Goal: Task Accomplishment & Management: Complete application form

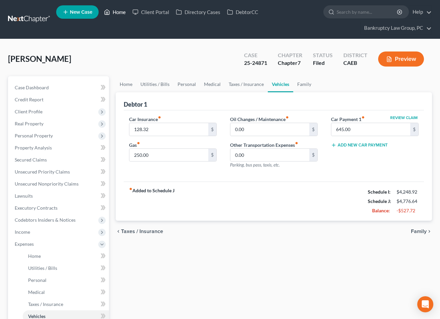
click at [117, 12] on link "Home" at bounding box center [115, 12] width 28 height 12
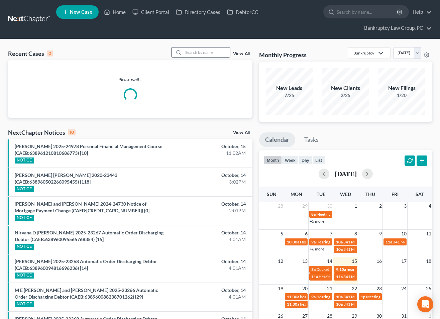
click at [199, 53] on input "search" at bounding box center [206, 52] width 47 height 10
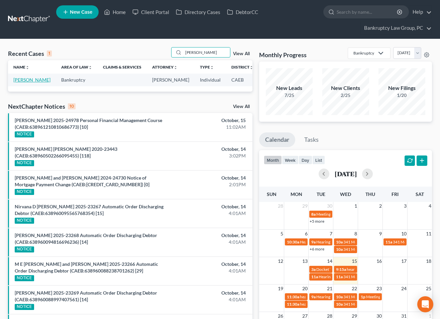
type input "[PERSON_NAME]"
click at [19, 83] on link "[PERSON_NAME]" at bounding box center [31, 80] width 37 height 6
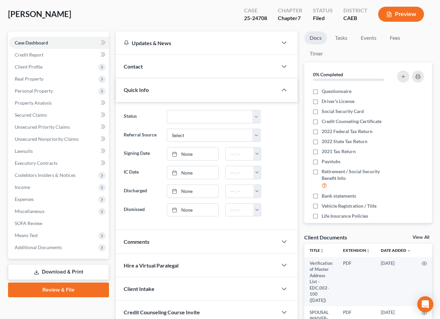
scroll to position [47, 0]
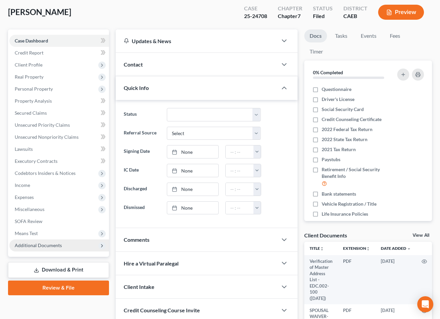
click at [48, 248] on span "Additional Documents" at bounding box center [59, 245] width 100 height 12
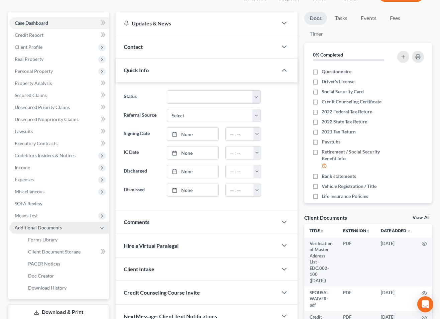
scroll to position [71, 0]
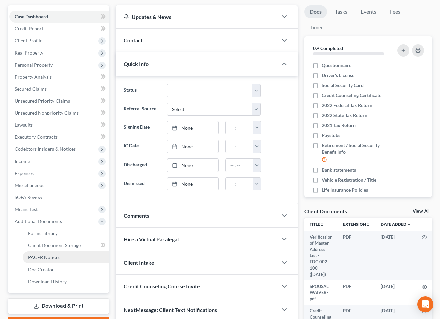
click at [47, 253] on link "PACER Notices" at bounding box center [66, 257] width 86 height 12
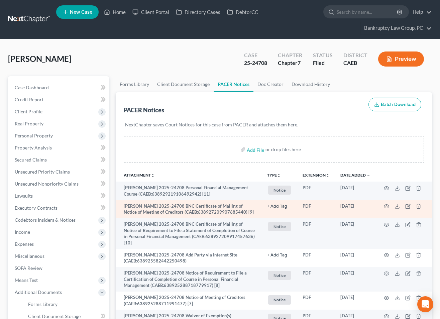
scroll to position [134, 0]
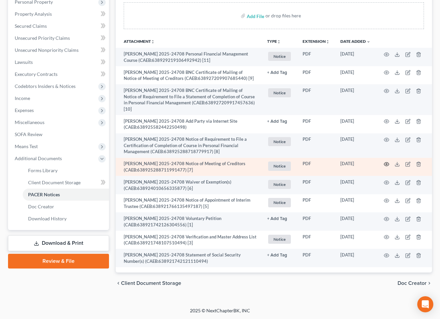
click at [384, 163] on icon "button" at bounding box center [386, 164] width 5 height 4
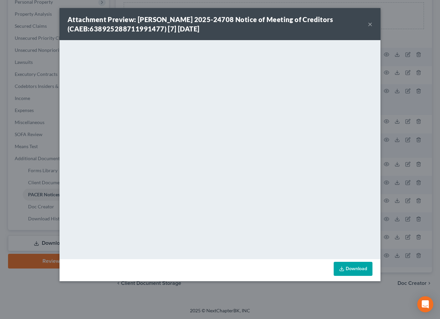
click at [371, 23] on button "×" at bounding box center [369, 24] width 5 height 8
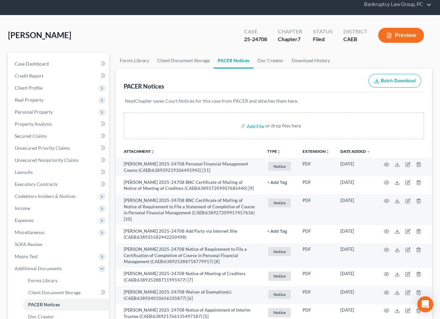
scroll to position [0, 0]
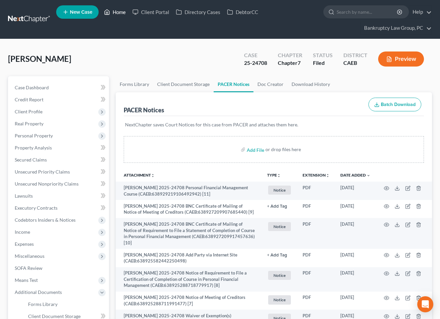
click at [123, 12] on link "Home" at bounding box center [115, 12] width 28 height 12
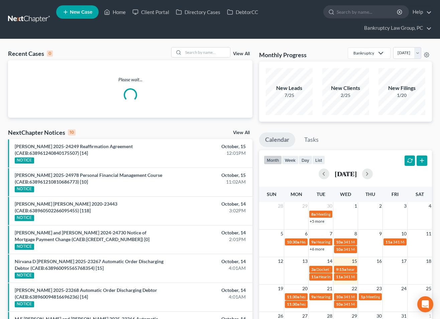
click at [68, 12] on link "New Case" at bounding box center [77, 11] width 42 height 13
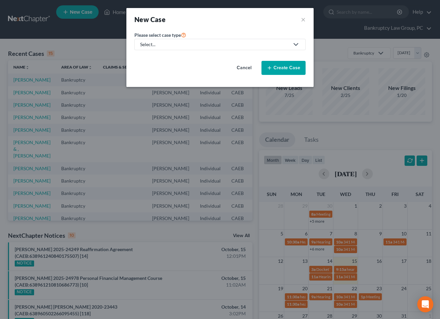
click at [192, 48] on link "Select..." at bounding box center [219, 44] width 171 height 11
click at [155, 58] on div "Bankruptcy" at bounding box center [153, 57] width 24 height 7
select select "8"
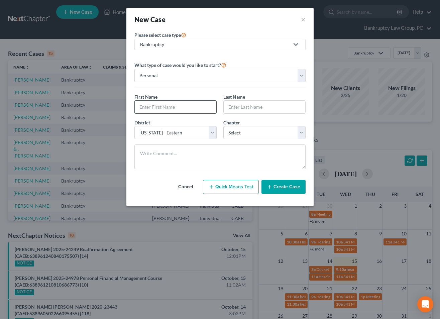
click at [176, 106] on input "text" at bounding box center [176, 107] width 82 height 13
click at [304, 19] on button "×" at bounding box center [303, 19] width 5 height 9
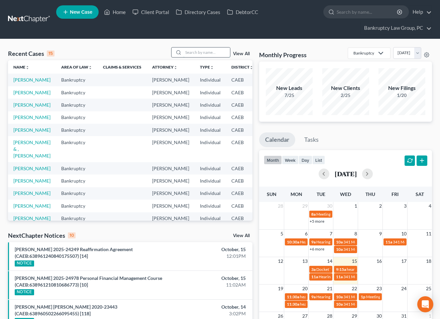
click at [195, 50] on input "search" at bounding box center [206, 52] width 47 height 10
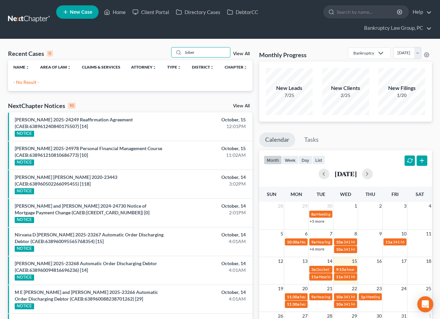
type input "biber"
click at [240, 53] on link "View All" at bounding box center [241, 53] width 17 height 5
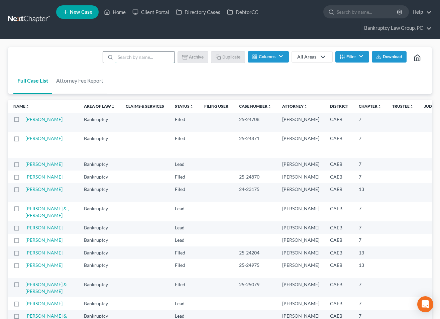
click at [142, 59] on input "search" at bounding box center [144, 56] width 59 height 11
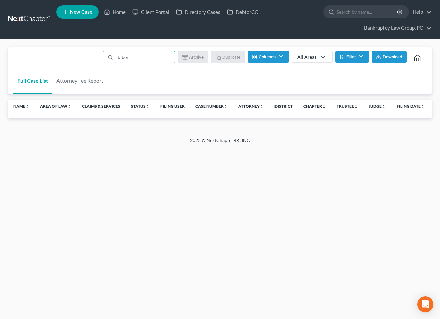
type input "biber"
click at [77, 10] on span "New Case" at bounding box center [81, 12] width 22 height 5
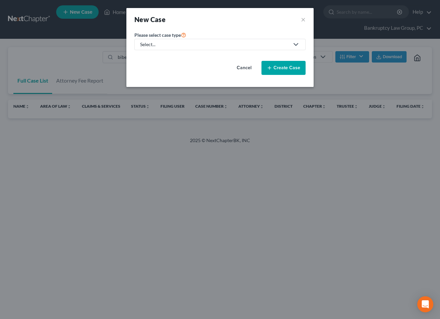
drag, startPoint x: 203, startPoint y: 44, endPoint x: 154, endPoint y: 49, distance: 49.1
click at [201, 44] on div "Select..." at bounding box center [214, 44] width 149 height 7
click at [151, 55] on div "Bankruptcy" at bounding box center [153, 57] width 24 height 7
select select "8"
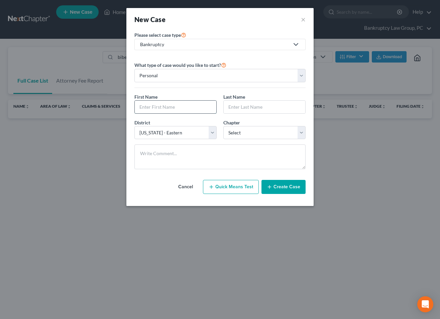
click at [166, 103] on input "text" at bounding box center [176, 107] width 82 height 13
type input "[PERSON_NAME]"
type input "Biber"
click at [245, 132] on select "Select 7 11 12 13" at bounding box center [264, 132] width 82 height 13
select select "0"
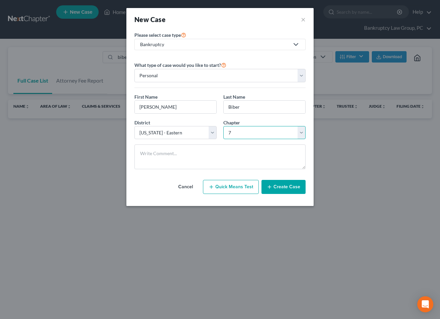
click at [223, 126] on select "Select 7 11 12 13" at bounding box center [264, 132] width 82 height 13
click at [280, 187] on button "Create Case" at bounding box center [283, 187] width 44 height 14
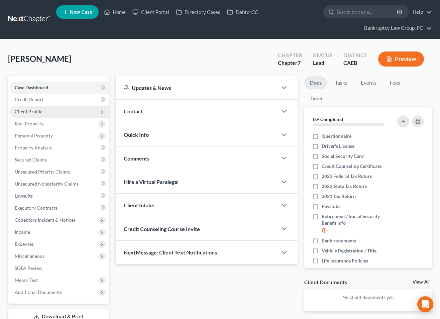
click at [32, 115] on span "Client Profile" at bounding box center [59, 112] width 100 height 12
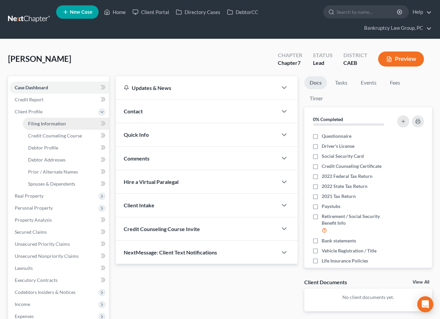
click at [37, 125] on span "Filing Information" at bounding box center [47, 124] width 38 height 6
select select "1"
select select "0"
select select "8"
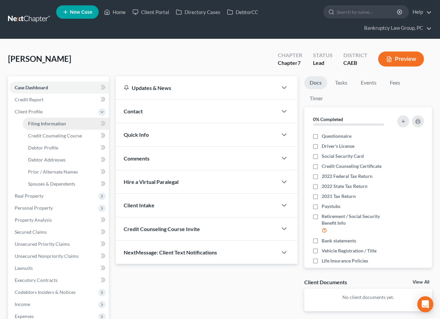
select select "0"
select select "4"
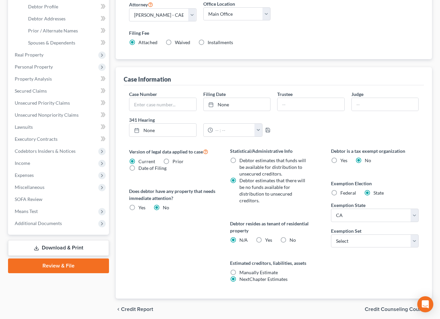
scroll to position [144, 0]
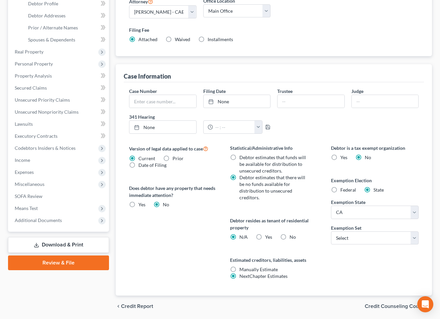
click at [265, 235] on label "Yes Yes" at bounding box center [268, 236] width 7 height 7
click at [268, 235] on input "Yes Yes" at bounding box center [270, 235] width 4 height 4
radio input "true"
radio input "false"
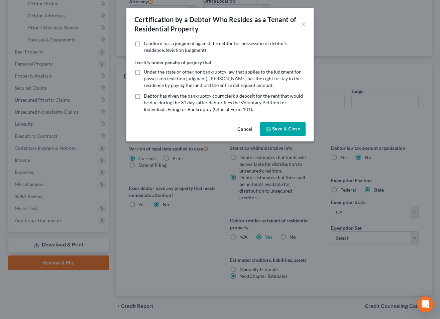
drag, startPoint x: 270, startPoint y: 125, endPoint x: 288, endPoint y: 140, distance: 23.7
click at [270, 125] on button "Save & Close" at bounding box center [282, 129] width 45 height 14
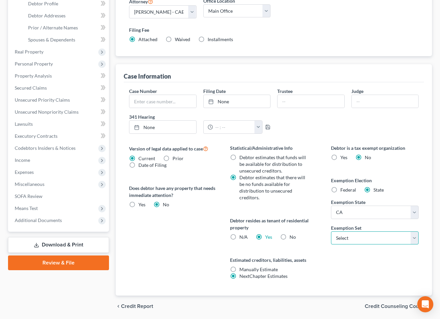
click at [363, 239] on select "Select 703 704" at bounding box center [375, 237] width 88 height 13
select select "0"
click at [331, 231] on select "Select 703 704" at bounding box center [375, 237] width 88 height 13
click at [384, 303] on span "Credit Counseling Course" at bounding box center [395, 305] width 62 height 5
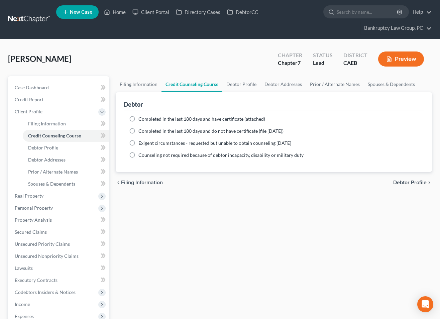
click at [415, 184] on span "Debtor Profile" at bounding box center [409, 182] width 33 height 5
select select "0"
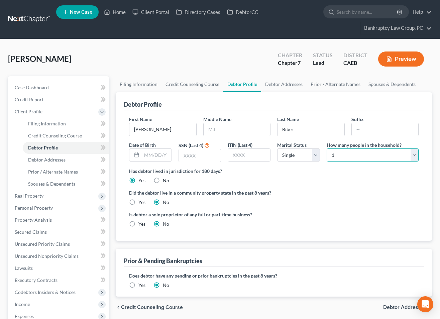
click at [354, 151] on select "Select 1 2 3 4 5 6 7 8 9 10 11 12 13 14 15 16 17 18 19 20" at bounding box center [372, 154] width 92 height 13
select select "2"
click at [326, 148] on select "Select 1 2 3 4 5 6 7 8 9 10 11 12 13 14 15 16 17 18 19 20" at bounding box center [372, 154] width 92 height 13
click at [293, 152] on select "Select Single Married Separated Divorced Widowed" at bounding box center [298, 154] width 43 height 13
select select "1"
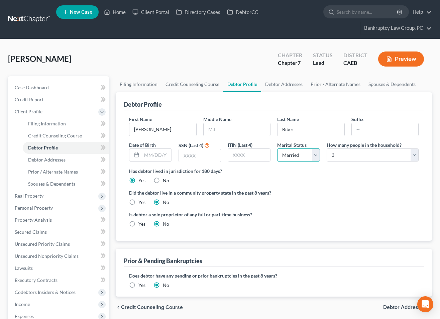
click at [277, 148] on select "Select Single Married Separated Divorced Widowed" at bounding box center [298, 154] width 43 height 13
click at [138, 201] on label "Yes" at bounding box center [141, 202] width 7 height 7
click at [141, 201] on input "Yes" at bounding box center [143, 201] width 4 height 4
radio input "true"
radio input "false"
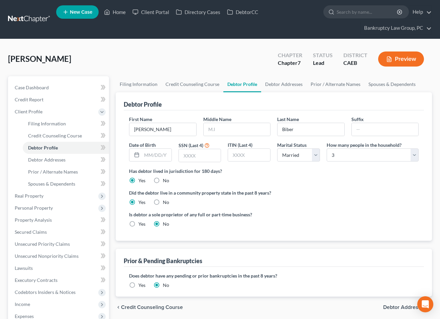
click at [403, 307] on span "Debtor Addresses" at bounding box center [404, 306] width 43 height 5
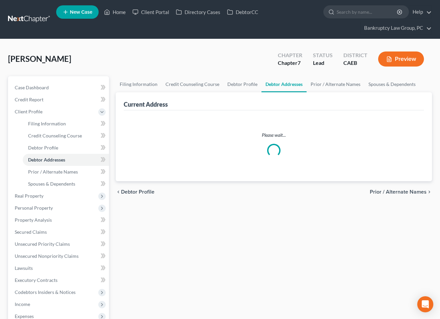
select select "0"
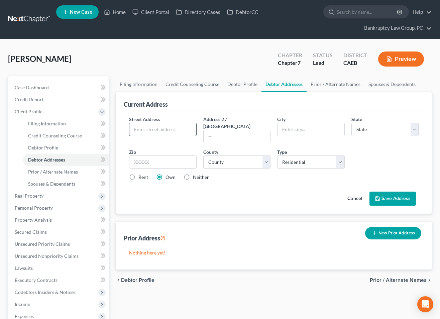
click at [162, 129] on input "text" at bounding box center [162, 129] width 67 height 13
type input "[STREET_ADDRESS]"
type input "B-58"
type input "94607"
type input "[GEOGRAPHIC_DATA]"
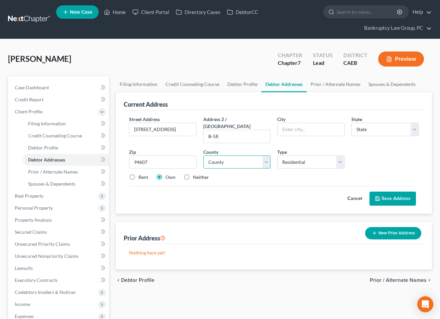
select select "4"
click at [230, 156] on select "County [GEOGRAPHIC_DATA] [GEOGRAPHIC_DATA] [GEOGRAPHIC_DATA] [GEOGRAPHIC_DATA] …" at bounding box center [236, 161] width 67 height 13
select select "0"
click at [203, 155] on select "County [GEOGRAPHIC_DATA] [GEOGRAPHIC_DATA] [GEOGRAPHIC_DATA] [GEOGRAPHIC_DATA] …" at bounding box center [236, 161] width 67 height 13
click at [138, 174] on label "Rent" at bounding box center [143, 177] width 10 height 7
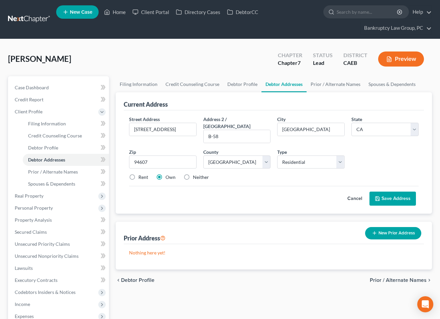
click at [141, 174] on input "Rent" at bounding box center [143, 176] width 4 height 4
radio input "true"
click at [384, 191] on button "Save Address" at bounding box center [392, 198] width 46 height 14
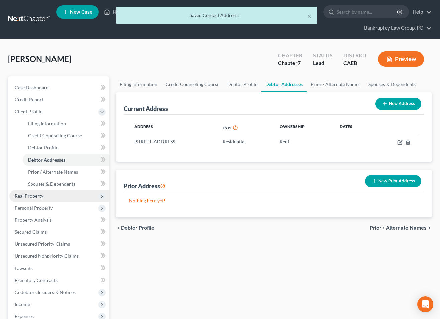
click at [40, 194] on span "Real Property" at bounding box center [29, 196] width 29 height 6
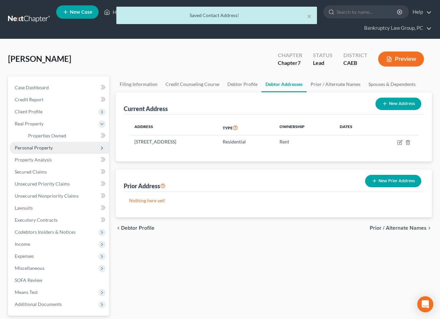
click at [33, 149] on span "Personal Property" at bounding box center [34, 148] width 38 height 6
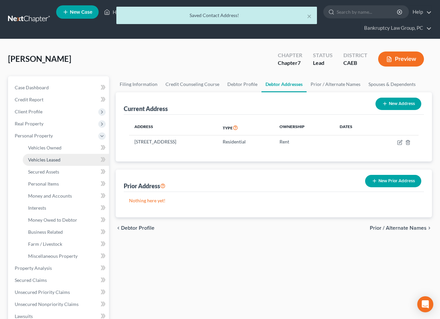
click at [34, 157] on span "Vehicles Leased" at bounding box center [44, 160] width 32 height 6
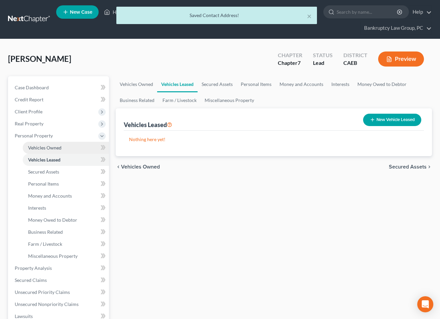
click at [37, 152] on link "Vehicles Owned" at bounding box center [66, 148] width 86 height 12
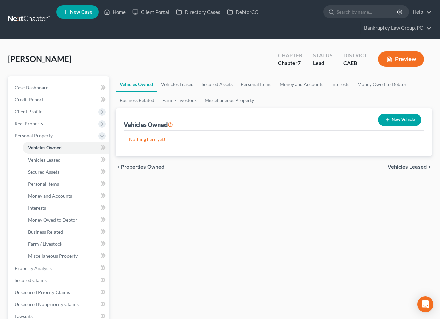
click at [399, 117] on button "New Vehicle" at bounding box center [399, 120] width 43 height 12
select select "0"
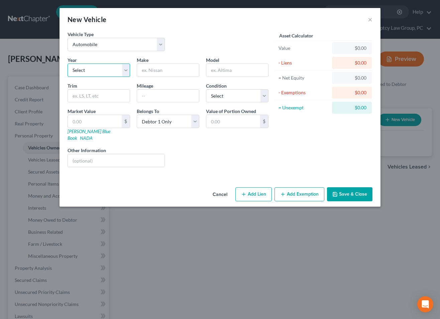
click at [109, 71] on select "Select 2026 2025 2024 2023 2022 2021 2020 2019 2018 2017 2016 2015 2014 2013 20…" at bounding box center [98, 69] width 62 height 13
select select "0"
click at [67, 63] on select "Select 2026 2025 2024 2023 2022 2021 2020 2019 2018 2017 2016 2015 2014 2013 20…" at bounding box center [98, 69] width 62 height 13
click at [174, 72] on input "text" at bounding box center [168, 70] width 62 height 13
type input "VEH 1"
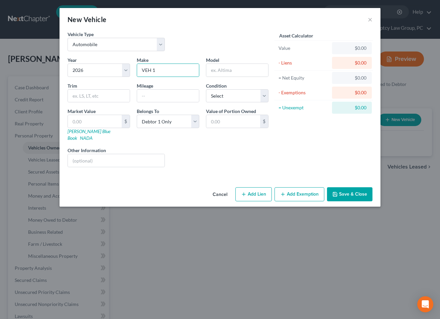
click at [269, 187] on button "Add Lien" at bounding box center [253, 194] width 36 height 14
select select "0"
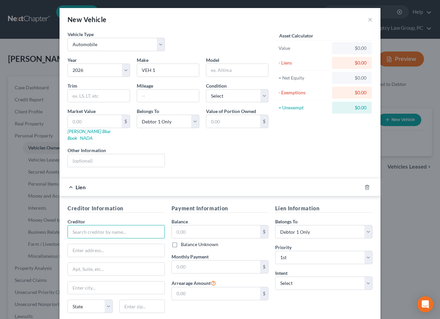
click at [139, 227] on input "text" at bounding box center [115, 231] width 97 height 13
type input "VEH 1 LOAN"
click at [227, 227] on input "text" at bounding box center [216, 231] width 89 height 13
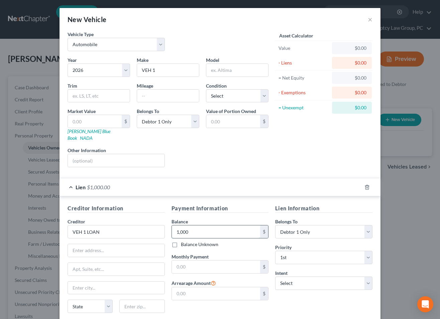
type input "1,000"
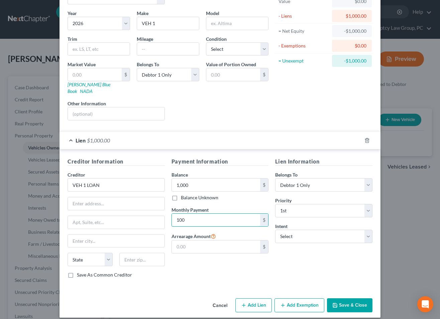
type input "100"
click at [343, 298] on button "Save & Close" at bounding box center [349, 305] width 45 height 14
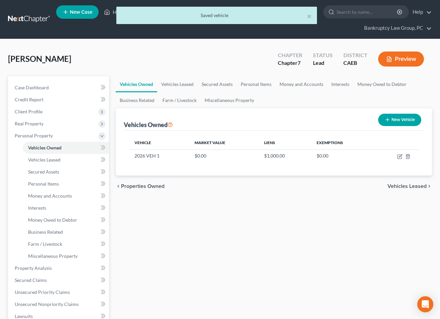
click at [394, 117] on button "New Vehicle" at bounding box center [399, 120] width 43 height 12
select select "0"
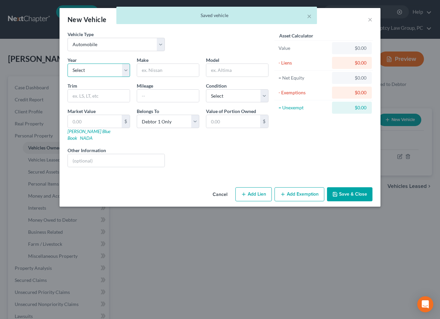
click at [101, 68] on select "Select 2026 2025 2024 2023 2022 2021 2020 2019 2018 2017 2016 2015 2014 2013 20…" at bounding box center [98, 69] width 62 height 13
select select "0"
click at [67, 63] on select "Select 2026 2025 2024 2023 2022 2021 2020 2019 2018 2017 2016 2015 2014 2013 20…" at bounding box center [98, 69] width 62 height 13
click at [171, 69] on input "text" at bounding box center [168, 70] width 62 height 13
type input "VEH 2"
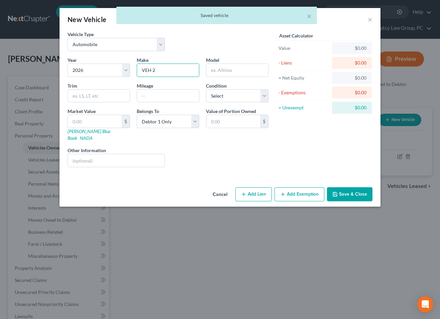
drag, startPoint x: 249, startPoint y: 186, endPoint x: 211, endPoint y: 207, distance: 43.3
click at [249, 187] on button "Add Lien" at bounding box center [253, 194] width 36 height 14
select select "0"
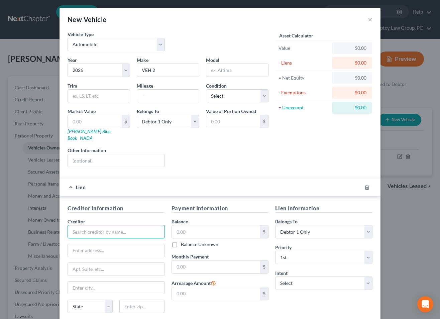
click at [129, 225] on input "text" at bounding box center [115, 231] width 97 height 13
type input "VEH 2 LOAN"
click at [182, 230] on input "text" at bounding box center [216, 231] width 89 height 13
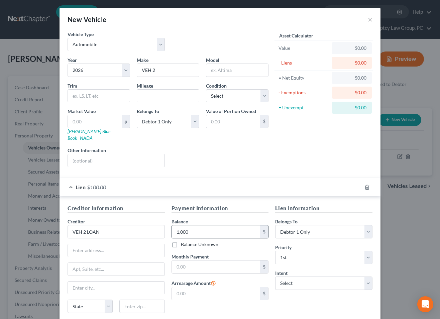
type input "1,000"
type input "100"
click at [218, 163] on div "Year Select 2026 2025 2024 2023 2022 2021 2020 2019 2018 2017 2016 2015 2014 20…" at bounding box center [167, 114] width 207 height 116
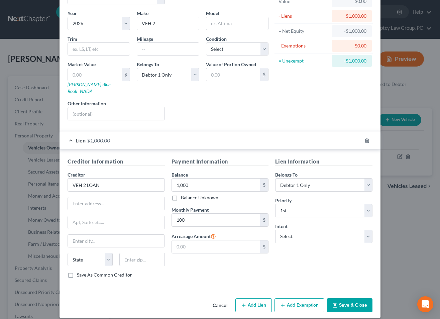
click at [344, 298] on button "Save & Close" at bounding box center [349, 305] width 45 height 14
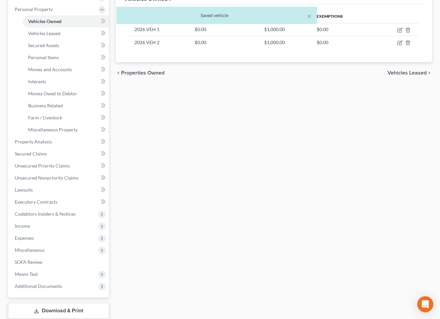
scroll to position [127, 0]
click at [17, 228] on span "Income" at bounding box center [59, 225] width 100 height 12
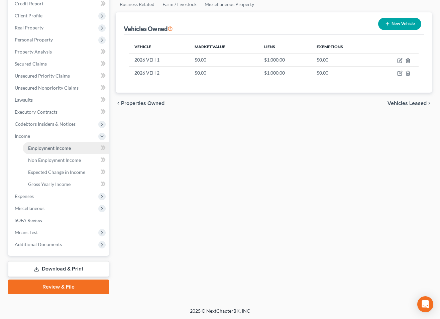
click at [48, 149] on span "Employment Income" at bounding box center [49, 148] width 43 height 6
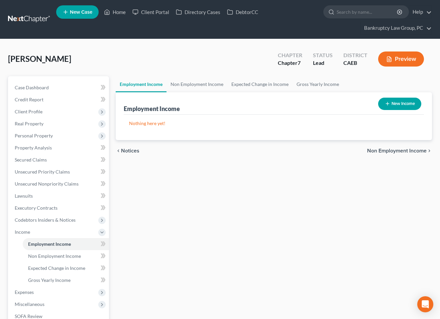
click at [401, 102] on button "New Income" at bounding box center [399, 104] width 43 height 12
select select "0"
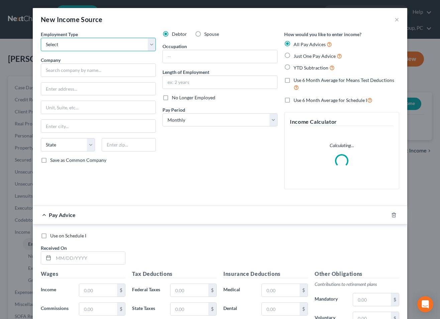
click at [65, 45] on select "Select Full or [DEMOGRAPHIC_DATA] Employment Self Employment" at bounding box center [98, 44] width 115 height 13
select select "0"
click at [41, 38] on select "Select Full or [DEMOGRAPHIC_DATA] Employment Self Employment" at bounding box center [98, 44] width 115 height 13
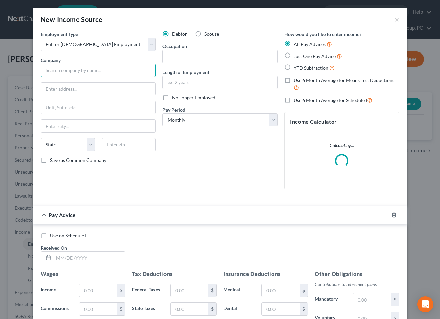
click at [64, 70] on input "text" at bounding box center [98, 69] width 115 height 13
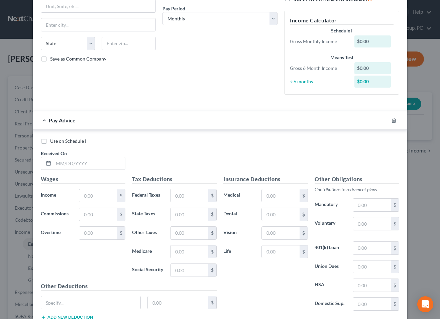
scroll to position [150, 0]
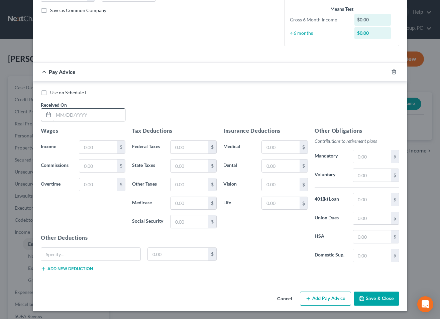
type input "City of [GEOGRAPHIC_DATA]"
drag, startPoint x: 108, startPoint y: 116, endPoint x: 115, endPoint y: 118, distance: 7.8
click at [108, 116] on input "text" at bounding box center [88, 115] width 71 height 13
type input "[DATE]"
type input "3,402.45"
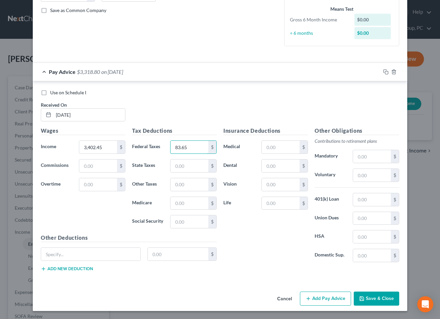
type input "83.65"
click at [367, 218] on input "text" at bounding box center [372, 218] width 38 height 13
type input "56.99"
click at [366, 158] on input "text" at bounding box center [372, 156] width 38 height 13
type input "269.12"
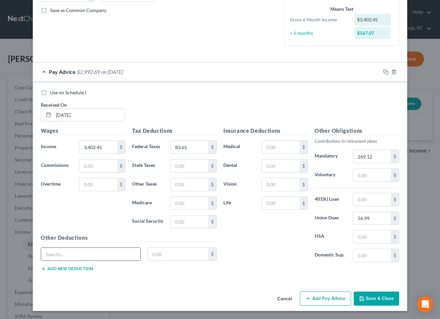
click at [58, 257] on input "text" at bounding box center [90, 254] width 99 height 13
type input "MCAP Contribution"
type input "123.08"
click at [284, 203] on input "text" at bounding box center [281, 203] width 38 height 13
type input "2.35"
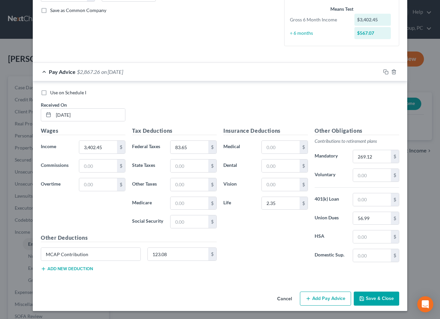
drag, startPoint x: 352, startPoint y: 117, endPoint x: 367, endPoint y: 99, distance: 22.8
click at [354, 113] on div "Use on Schedule I Received On * [DATE]" at bounding box center [219, 108] width 365 height 38
click at [384, 72] on icon "button" at bounding box center [385, 71] width 5 height 5
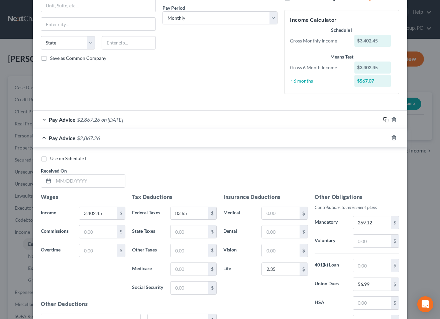
scroll to position [102, 0]
drag, startPoint x: 78, startPoint y: 182, endPoint x: 101, endPoint y: 182, distance: 22.4
click at [80, 182] on input "text" at bounding box center [88, 180] width 71 height 13
type input "[DATE]"
type input "5,020.94"
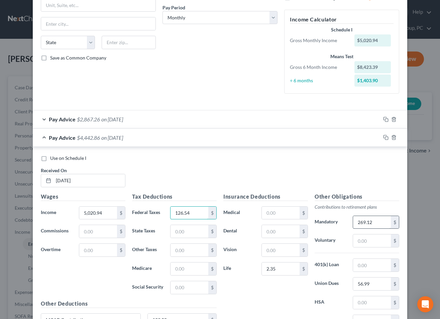
type input "126.54"
click at [380, 224] on input "269.12" at bounding box center [372, 222] width 38 height 13
type input "268.23"
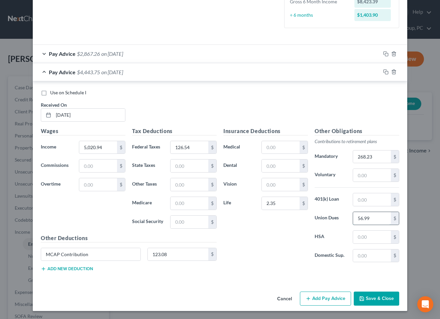
click at [383, 217] on input "56.99" at bounding box center [372, 218] width 38 height 13
click at [281, 202] on input "2.35" at bounding box center [281, 203] width 38 height 13
type input "37.15"
click at [79, 268] on button "Add new deduction" at bounding box center [67, 268] width 52 height 5
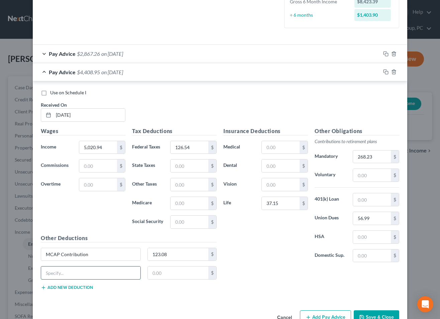
click at [78, 275] on input "text" at bounding box center [90, 272] width 99 height 13
type input "FSA Admin Fee"
type input "4.4"
click at [287, 246] on div "Insurance Deductions Medical $ Dental $ Vision $ Life 37.15 $" at bounding box center [265, 197] width 91 height 141
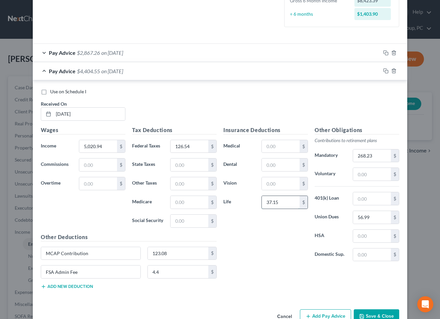
click at [289, 202] on input "37.15" at bounding box center [281, 202] width 38 height 13
type input "37.33"
click at [279, 235] on div "Insurance Deductions Medical $ Dental $ Vision $ Life 37.33 $" at bounding box center [265, 196] width 91 height 141
drag, startPoint x: 369, startPoint y: 99, endPoint x: 379, endPoint y: 80, distance: 21.5
click at [370, 96] on div "Use on Schedule I Received On * [DATE]" at bounding box center [219, 107] width 365 height 38
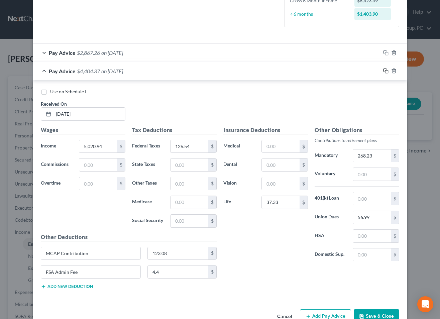
click at [383, 69] on icon "button" at bounding box center [384, 70] width 3 height 3
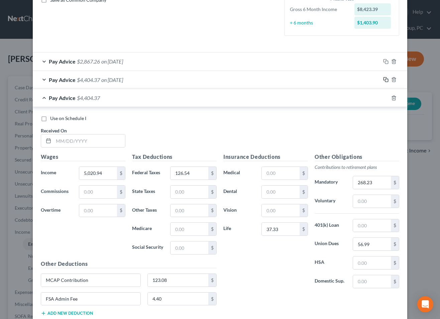
scroll to position [204, 0]
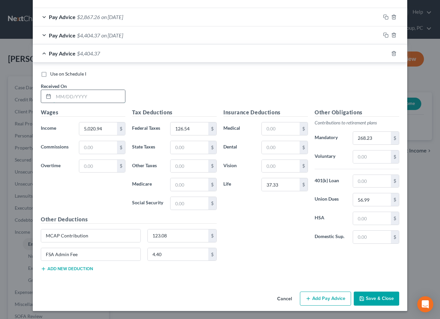
click at [108, 97] on input "text" at bounding box center [88, 96] width 71 height 13
type input "[DATE]"
type input "4,458.61"
type input "111.60"
click at [378, 140] on input "268.23" at bounding box center [372, 138] width 38 height 13
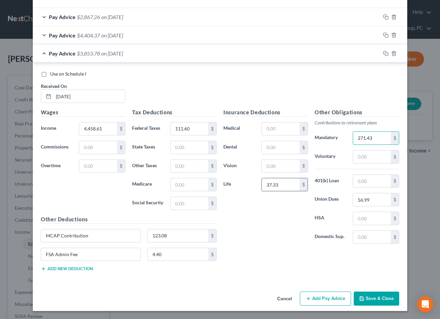
type input "271.43"
click at [290, 185] on input "37.33" at bounding box center [281, 184] width 38 height 13
type input "2.49"
click at [275, 233] on div "Insurance Deductions Medical $ Dental $ Vision $ Life 2.49 $" at bounding box center [265, 178] width 91 height 141
click at [169, 254] on input "4.40" at bounding box center [178, 254] width 61 height 13
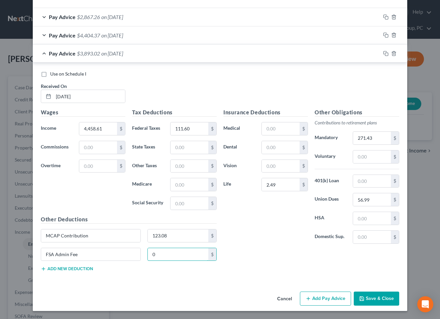
type input "0"
click at [244, 242] on div "Insurance Deductions Medical $ Dental $ Vision $ Life 2.49 $" at bounding box center [265, 178] width 91 height 141
drag, startPoint x: 386, startPoint y: 53, endPoint x: 379, endPoint y: 57, distance: 7.8
click at [386, 53] on icon "button" at bounding box center [385, 53] width 5 height 5
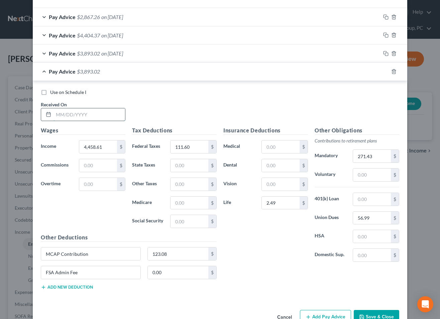
drag, startPoint x: 114, startPoint y: 112, endPoint x: 118, endPoint y: 113, distance: 4.4
click at [114, 112] on input "text" at bounding box center [88, 114] width 71 height 13
type input "[DATE]"
type input "4,934.77"
type input "124.25"
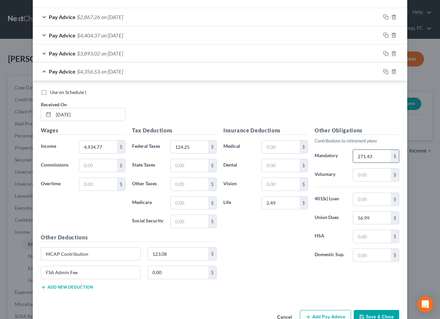
click at [377, 158] on input "271.43" at bounding box center [372, 156] width 38 height 13
type input "269.12"
click at [279, 203] on input "2.49" at bounding box center [281, 202] width 38 height 13
type input "37.29"
click at [168, 275] on input "0.00" at bounding box center [178, 272] width 61 height 13
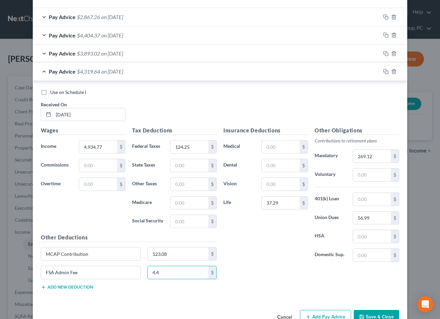
type input "4.4"
click at [269, 246] on div "Insurance Deductions Medical $ Dental $ Vision $ Life 37.29 $" at bounding box center [265, 196] width 91 height 141
click at [385, 70] on icon "button" at bounding box center [385, 71] width 5 height 5
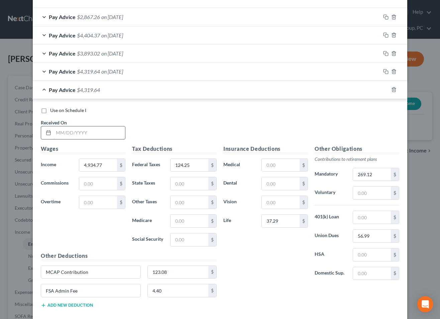
drag, startPoint x: 108, startPoint y: 129, endPoint x: 124, endPoint y: 130, distance: 15.7
click at [108, 129] on input "text" at bounding box center [88, 132] width 71 height 13
type input "[DATE]"
type input "3,913.32"
type input "97.19"
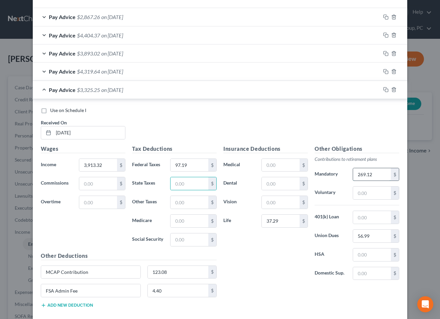
click at [387, 174] on input "269.12" at bounding box center [372, 174] width 38 height 13
type input "269.12"
click at [294, 219] on input "37.29" at bounding box center [281, 220] width 38 height 13
type input "2.49"
click at [181, 287] on input "4.40" at bounding box center [178, 290] width 61 height 13
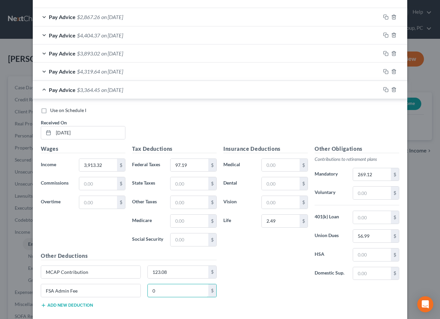
type input "0"
click at [354, 120] on div "Use on Schedule I Received On * [DATE]" at bounding box center [219, 126] width 365 height 38
click at [386, 70] on icon "button" at bounding box center [385, 71] width 5 height 5
click at [123, 90] on span "on [DATE]" at bounding box center [112, 90] width 22 height 6
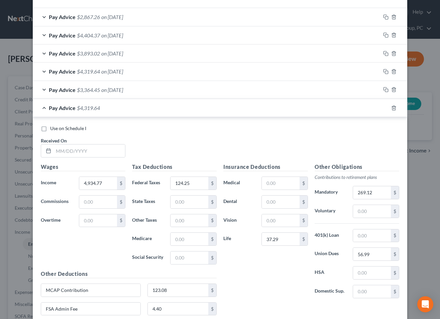
scroll to position [259, 0]
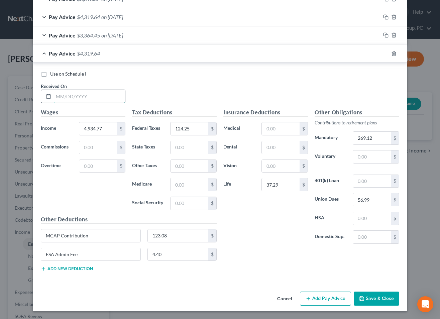
drag, startPoint x: 116, startPoint y: 97, endPoint x: 120, endPoint y: 97, distance: 4.0
click at [116, 97] on input "text" at bounding box center [88, 96] width 71 height 13
type input "[DATE]"
type input "4,523.64"
type input "113.37"
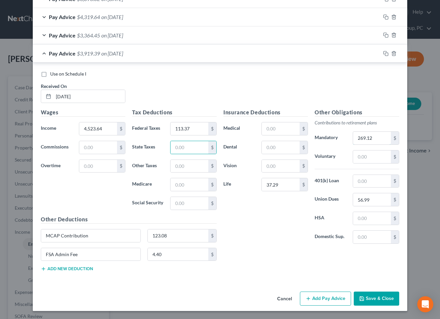
drag, startPoint x: 379, startPoint y: 139, endPoint x: 437, endPoint y: 139, distance: 57.5
click at [379, 139] on input "269.12" at bounding box center [372, 138] width 38 height 13
type input "268.23"
drag, startPoint x: 318, startPoint y: 91, endPoint x: 351, endPoint y: 61, distance: 44.5
click at [318, 91] on div "Use on Schedule I Received On * [DATE]" at bounding box center [219, 89] width 365 height 38
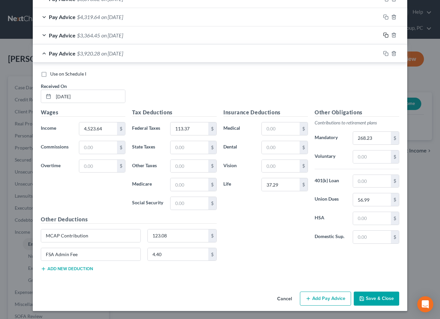
drag, startPoint x: 385, startPoint y: 35, endPoint x: 272, endPoint y: 47, distance: 113.6
click at [385, 35] on icon "button" at bounding box center [385, 34] width 5 height 5
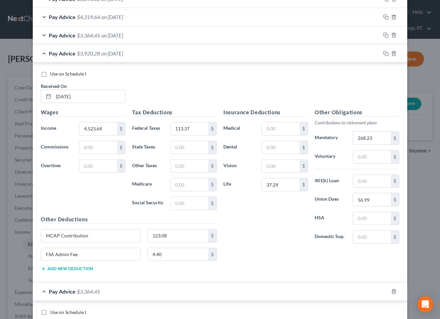
click at [123, 56] on span "on [DATE]" at bounding box center [112, 53] width 22 height 6
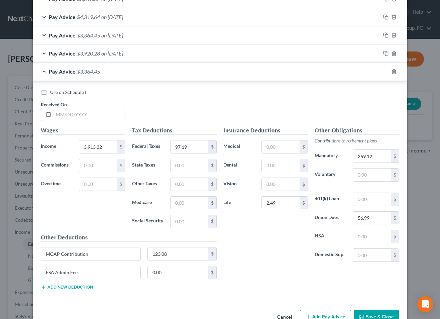
scroll to position [277, 0]
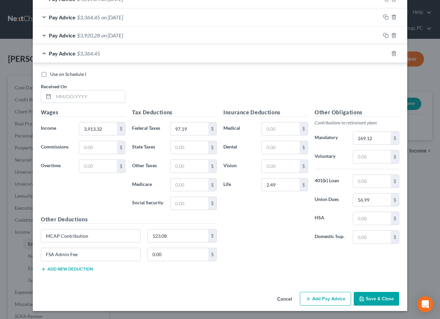
drag, startPoint x: 102, startPoint y: 92, endPoint x: 173, endPoint y: 99, distance: 71.2
click at [102, 92] on input "text" at bounding box center [88, 96] width 71 height 13
type input "[DATE]"
type input "5,023.15"
type input "126.60"
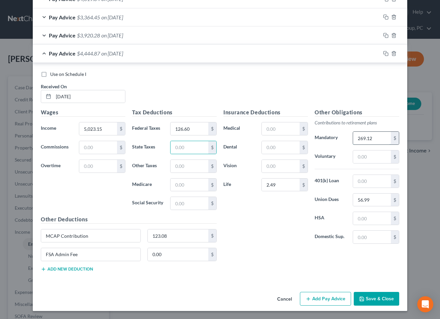
click at [375, 140] on input "269.12" at bounding box center [372, 138] width 38 height 13
type input "268.41"
click at [385, 79] on div "Use on Schedule I Received On * [DATE]" at bounding box center [219, 90] width 365 height 38
drag, startPoint x: 386, startPoint y: 52, endPoint x: 361, endPoint y: 60, distance: 25.7
click at [386, 52] on icon "button" at bounding box center [385, 53] width 5 height 5
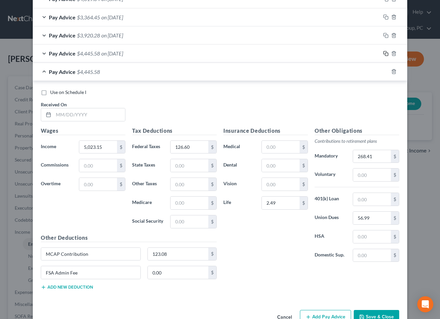
scroll to position [295, 0]
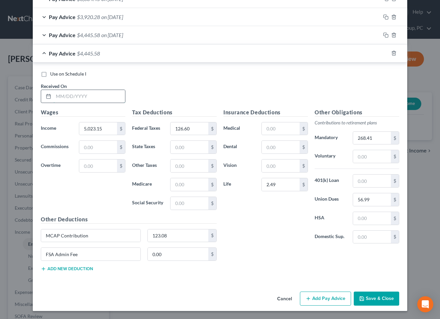
click at [96, 98] on input "text" at bounding box center [88, 96] width 71 height 13
type input "[DATE]"
type input "290.48"
type input "7.69"
click at [284, 186] on input "2.49" at bounding box center [281, 184] width 38 height 13
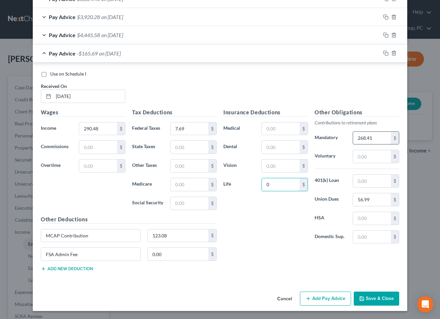
type input "0"
drag, startPoint x: 382, startPoint y: 140, endPoint x: 394, endPoint y: 145, distance: 12.2
click at [382, 140] on input "268.41" at bounding box center [372, 138] width 38 height 13
type input "0"
click at [380, 196] on input "56.99" at bounding box center [372, 199] width 38 height 13
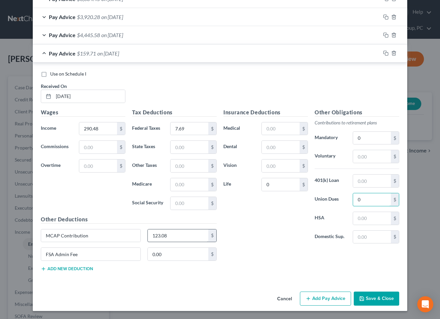
type input "0"
click at [184, 231] on input "123.08" at bounding box center [178, 235] width 61 height 13
type input "0"
drag, startPoint x: 164, startPoint y: 74, endPoint x: 136, endPoint y: 62, distance: 31.0
click at [164, 74] on div "Use on Schedule I" at bounding box center [220, 73] width 358 height 7
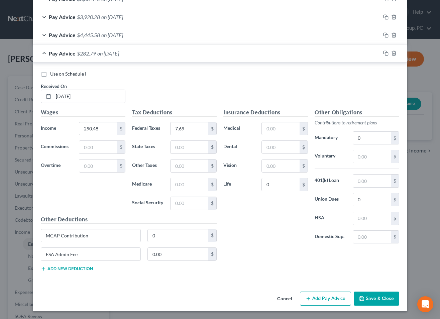
click at [119, 54] on span "on [DATE]" at bounding box center [108, 53] width 22 height 6
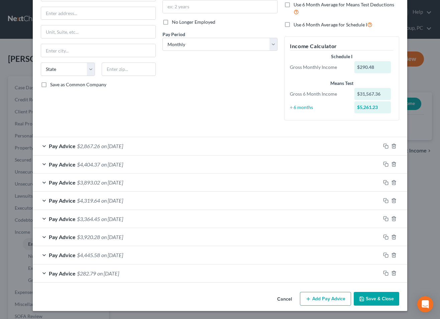
scroll to position [75, 0]
click at [123, 257] on span "on [DATE]" at bounding box center [112, 255] width 22 height 6
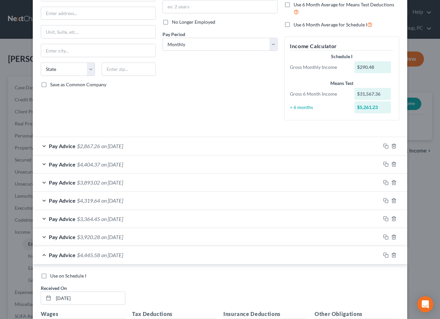
scroll to position [295, 0]
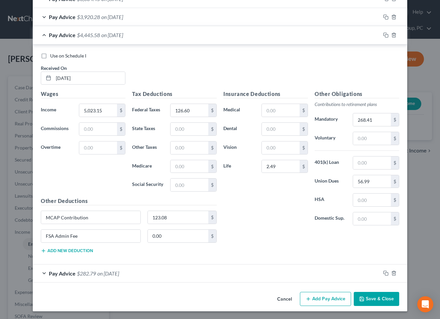
click at [103, 34] on span "on [DATE]" at bounding box center [112, 35] width 22 height 6
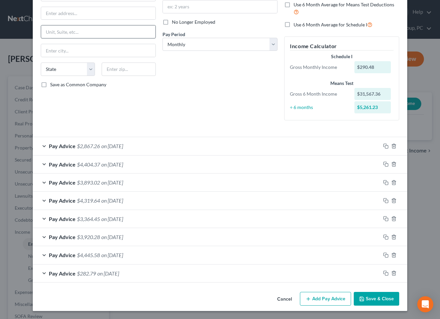
scroll to position [75, 0]
click at [113, 235] on span "on [DATE]" at bounding box center [112, 236] width 22 height 6
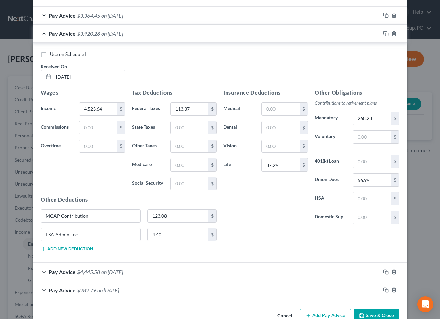
scroll to position [295, 0]
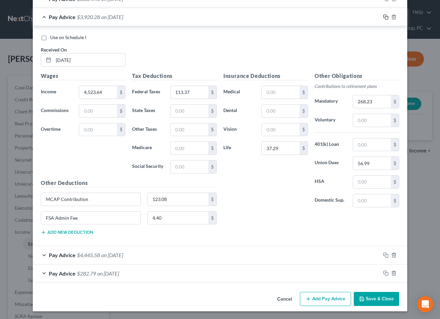
click at [384, 15] on icon "button" at bounding box center [384, 16] width 3 height 3
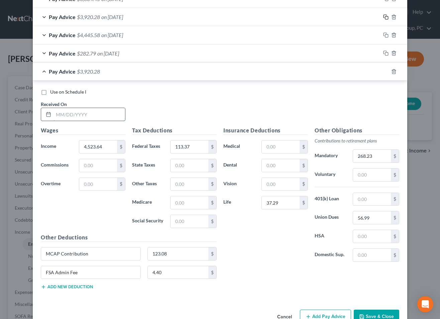
scroll to position [313, 0]
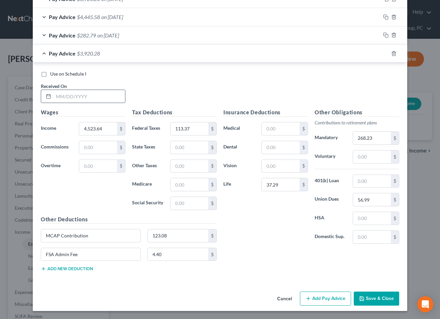
click at [100, 102] on input "text" at bounding box center [88, 96] width 71 height 13
type input "[DATE]"
type input "5,864.54"
type input "147.93"
click at [381, 140] on input "268.23" at bounding box center [372, 138] width 38 height 13
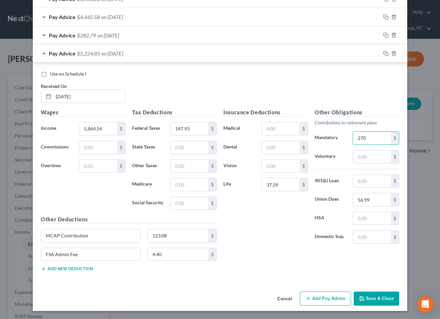
type input "270"
click at [255, 87] on div "Use on Schedule I Received On * [DATE]" at bounding box center [219, 89] width 365 height 38
click at [145, 58] on div "Pay Advice $5,224.85 on [DATE]" at bounding box center [206, 53] width 347 height 18
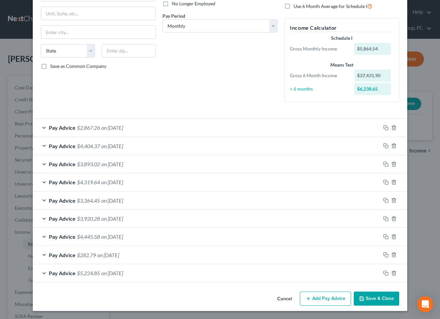
scroll to position [94, 0]
click at [386, 235] on icon "button" at bounding box center [385, 236] width 5 height 5
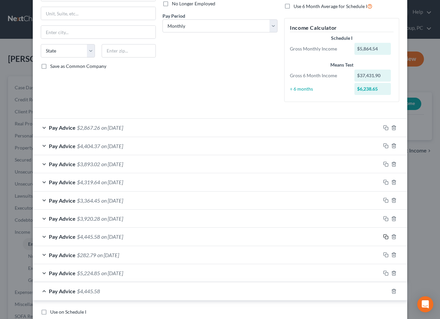
scroll to position [331, 0]
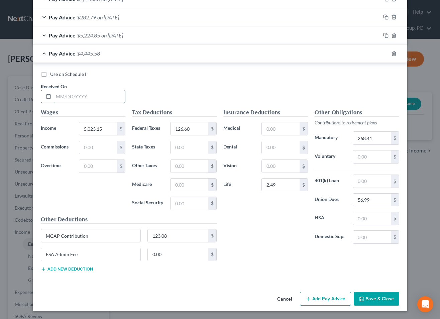
click at [113, 100] on input "text" at bounding box center [88, 96] width 71 height 13
type input "[DATE]"
type input "5,207.35"
type input "131.47"
click at [377, 134] on input "268.41" at bounding box center [372, 138] width 38 height 13
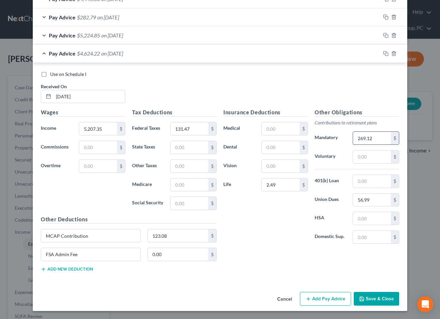
type input "269.12"
click at [384, 36] on icon "button" at bounding box center [385, 35] width 5 height 5
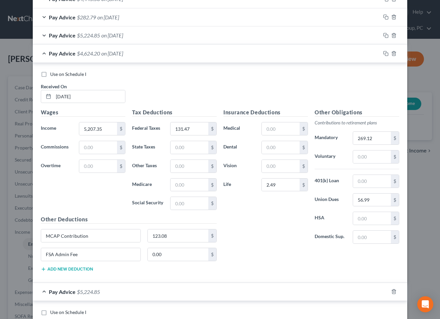
click at [136, 60] on div "Pay Advice $4,624.20 on [DATE]" at bounding box center [206, 53] width 347 height 18
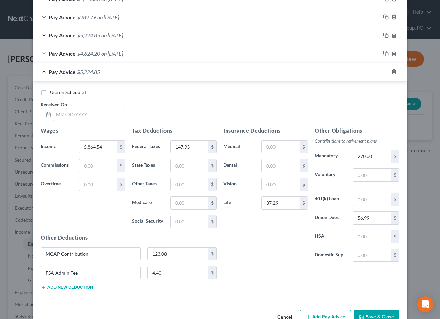
drag, startPoint x: 109, startPoint y: 116, endPoint x: 170, endPoint y: 115, distance: 61.1
click at [109, 116] on input "text" at bounding box center [88, 114] width 71 height 13
type input "[DATE]"
type input "4,424.03"
type input "110.71"
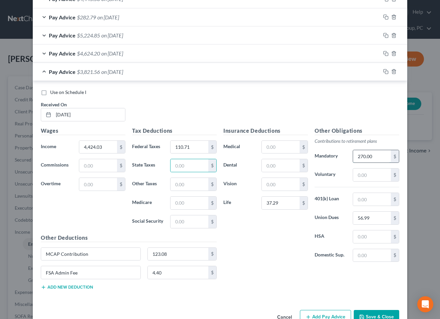
click at [377, 156] on input "270.00" at bounding box center [372, 156] width 38 height 13
click at [366, 98] on div "Use on Schedule I Received On * [DATE]" at bounding box center [219, 108] width 365 height 38
click at [385, 53] on icon "button" at bounding box center [385, 53] width 5 height 5
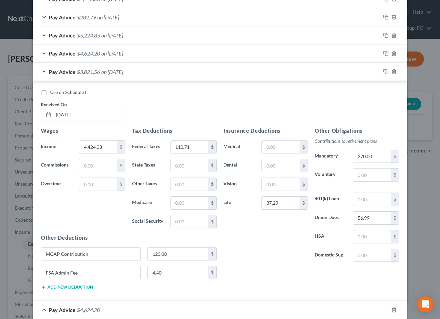
click at [143, 73] on div "Pay Advice $3,821.56 on [DATE]" at bounding box center [206, 72] width 347 height 18
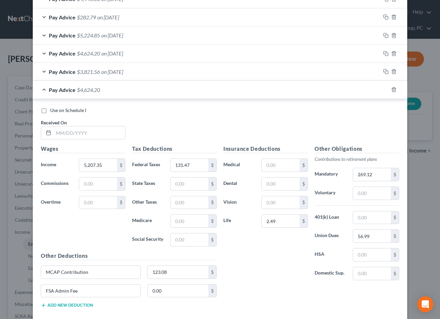
scroll to position [368, 0]
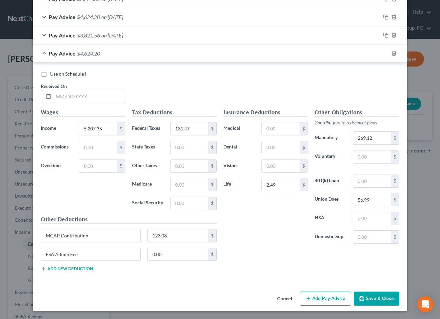
drag, startPoint x: 111, startPoint y: 98, endPoint x: 399, endPoint y: 98, distance: 288.3
click at [112, 98] on input "text" at bounding box center [88, 96] width 71 height 13
type input "[DATE]"
type input "5,147.44"
type input "129.88"
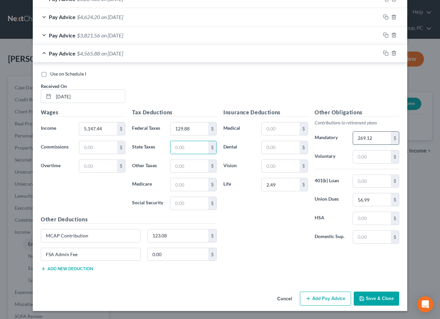
click at [374, 137] on input "269.12" at bounding box center [372, 138] width 38 height 13
type input "269.29"
click at [385, 35] on icon "button" at bounding box center [385, 34] width 5 height 5
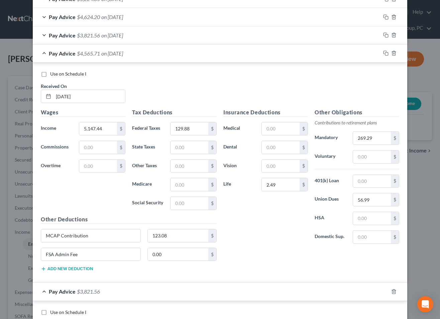
click at [170, 56] on div "Pay Advice $4,565.71 on [DATE]" at bounding box center [206, 53] width 347 height 18
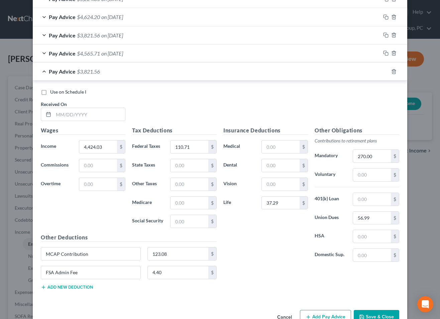
scroll to position [386, 0]
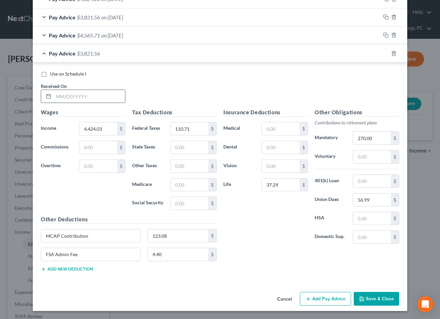
click at [112, 97] on input "text" at bounding box center [88, 96] width 71 height 13
type input "[DATE]"
type input "4,399.33"
type input "110.07"
click at [380, 140] on input "270.00" at bounding box center [372, 138] width 38 height 13
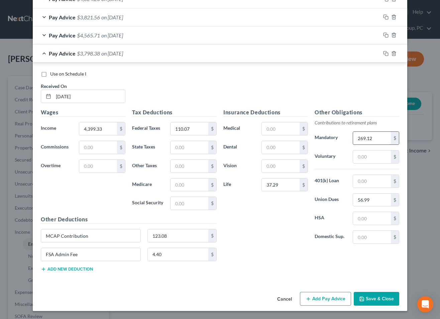
type input "269.12"
click at [285, 186] on input "37.29" at bounding box center [281, 184] width 38 height 13
type input "2.49"
click at [169, 254] on input "4.40" at bounding box center [178, 254] width 61 height 13
type input "0"
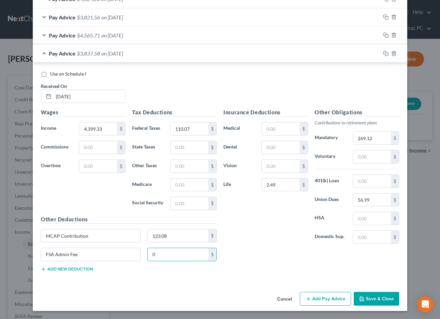
click at [270, 232] on div "Insurance Deductions Medical $ Dental $ Vision $ Life 2.49 $" at bounding box center [265, 178] width 91 height 141
click at [123, 52] on span "on [DATE]" at bounding box center [112, 53] width 22 height 6
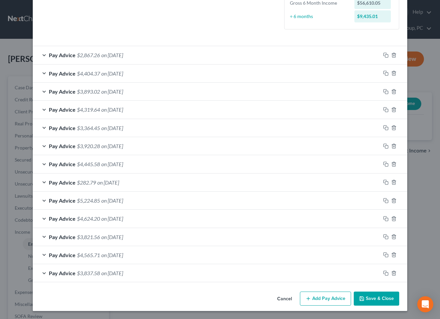
scroll to position [166, 0]
click at [123, 238] on span "on [DATE]" at bounding box center [112, 236] width 22 height 6
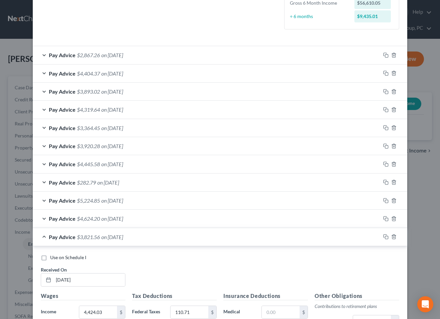
scroll to position [386, 0]
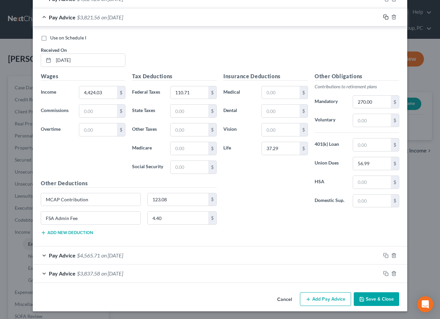
click at [385, 16] on icon "button" at bounding box center [385, 16] width 5 height 5
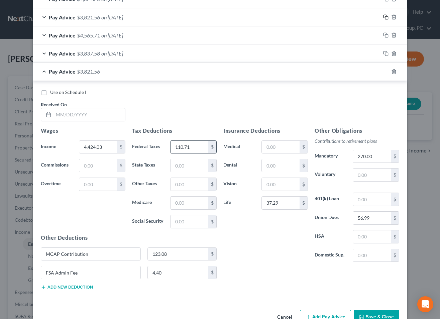
scroll to position [404, 0]
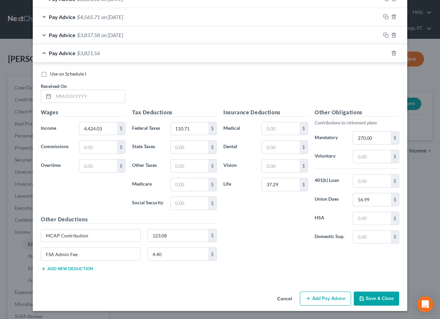
drag, startPoint x: 111, startPoint y: 99, endPoint x: 373, endPoint y: 114, distance: 263.0
click at [113, 98] on input "text" at bounding box center [88, 96] width 71 height 13
type input "[DATE]"
type input "5,866.36"
type input "148.94"
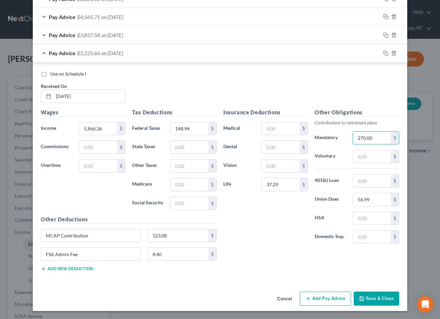
drag, startPoint x: 386, startPoint y: 138, endPoint x: 413, endPoint y: 137, distance: 27.1
click at [386, 138] on input "270.00" at bounding box center [372, 138] width 38 height 13
type input "268.23"
click at [374, 296] on button "Save & Close" at bounding box center [375, 298] width 45 height 14
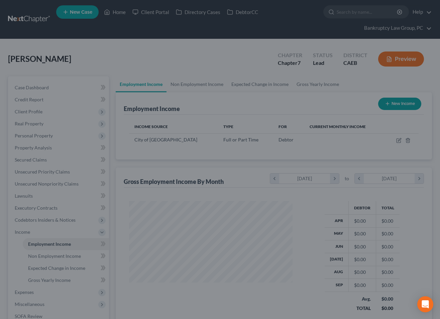
scroll to position [120, 176]
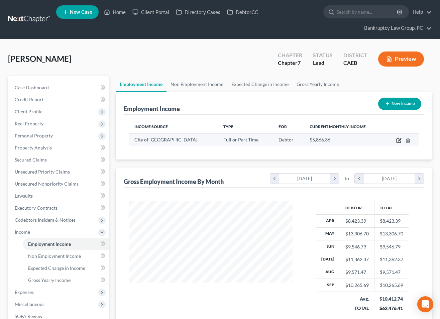
click at [397, 142] on icon "button" at bounding box center [398, 140] width 5 height 5
select select "0"
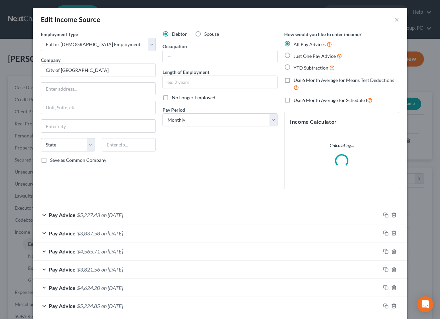
drag, startPoint x: 289, startPoint y: 80, endPoint x: 261, endPoint y: 97, distance: 33.2
click at [293, 80] on label "Use 6 Month Average for Means Test Deductions" at bounding box center [346, 84] width 106 height 14
click at [296, 80] on input "Use 6 Month Average for Means Test Deductions" at bounding box center [298, 79] width 4 height 4
checkbox input "true"
click at [251, 119] on select "Select Monthly Twice Monthly Every Other Week Weekly" at bounding box center [219, 119] width 115 height 13
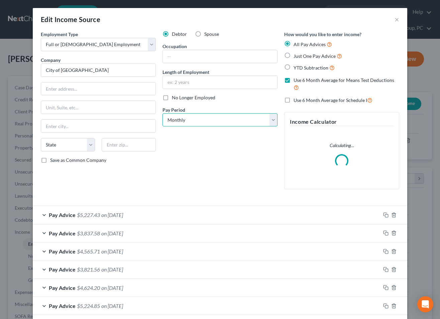
select select "2"
click at [162, 113] on select "Select Monthly Twice Monthly Every Other Week Weekly" at bounding box center [219, 119] width 115 height 13
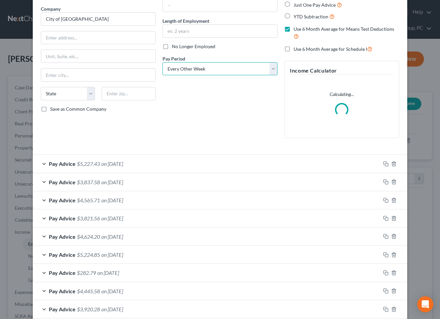
scroll to position [0, 0]
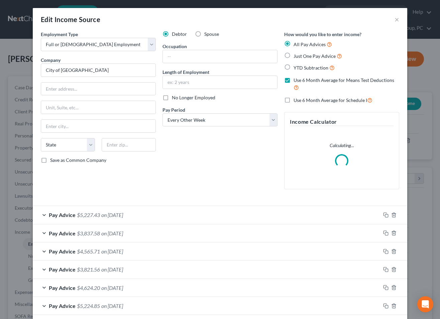
drag, startPoint x: 286, startPoint y: 101, endPoint x: 278, endPoint y: 114, distance: 15.4
click at [293, 101] on label "Use 6 Month Average for Schedule I" at bounding box center [332, 100] width 79 height 8
click at [296, 101] on input "Use 6 Month Average for Schedule I" at bounding box center [298, 98] width 4 height 4
checkbox input "true"
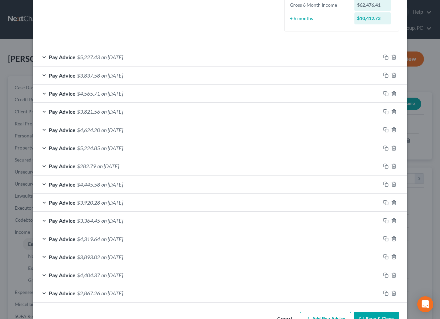
scroll to position [198, 0]
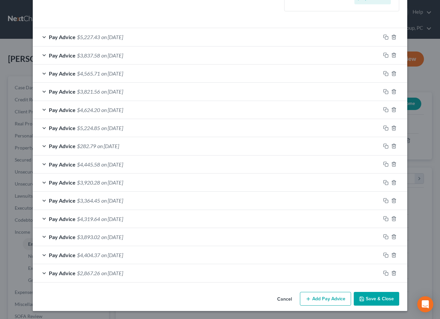
click at [371, 299] on button "Save & Close" at bounding box center [375, 299] width 45 height 14
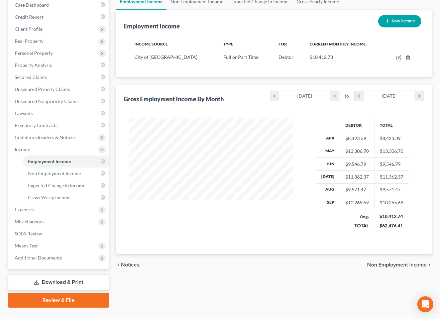
scroll to position [84, 0]
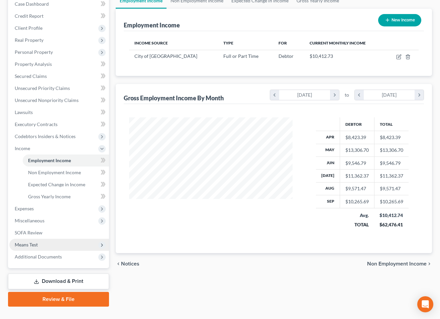
click at [40, 243] on span "Means Test" at bounding box center [59, 245] width 100 height 12
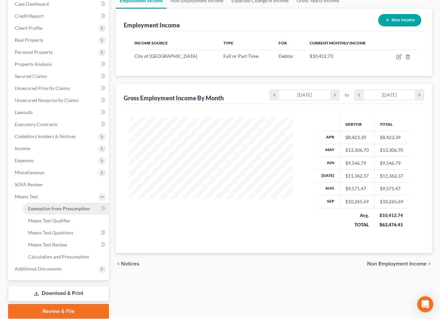
drag, startPoint x: 45, startPoint y: 208, endPoint x: 45, endPoint y: 214, distance: 5.3
click at [45, 208] on span "Exemption from Presumption" at bounding box center [59, 208] width 62 height 6
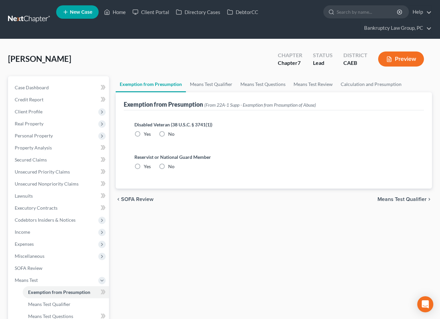
click at [168, 134] on label "No" at bounding box center [171, 134] width 6 height 7
click at [171, 134] on input "No" at bounding box center [173, 133] width 4 height 4
radio input "true"
drag, startPoint x: 161, startPoint y: 163, endPoint x: 164, endPoint y: 168, distance: 6.0
click at [168, 164] on label "No" at bounding box center [171, 166] width 6 height 7
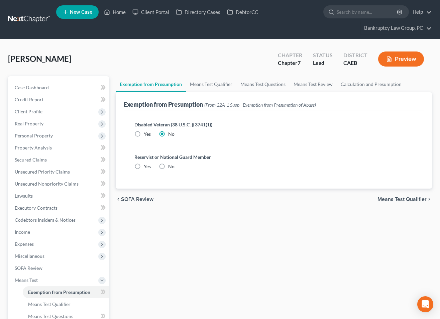
click at [171, 164] on input "No" at bounding box center [173, 165] width 4 height 4
radio input "true"
click at [388, 199] on span "Means Test Qualifier" at bounding box center [401, 198] width 49 height 5
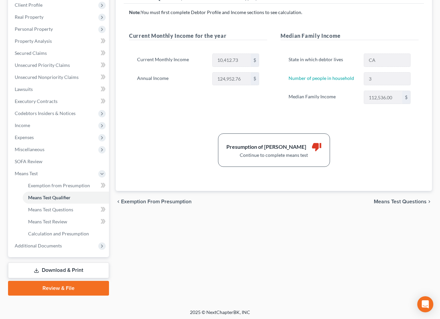
scroll to position [108, 0]
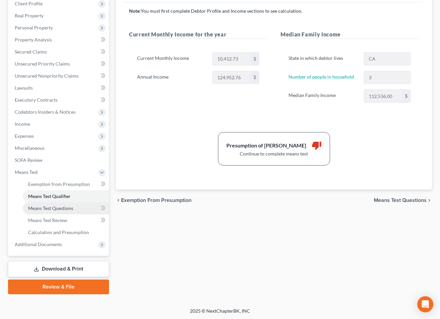
click at [46, 210] on link "Means Test Questions" at bounding box center [66, 208] width 86 height 12
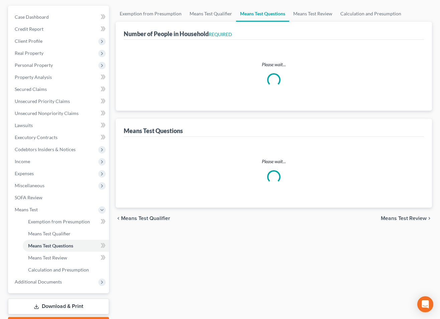
scroll to position [14, 0]
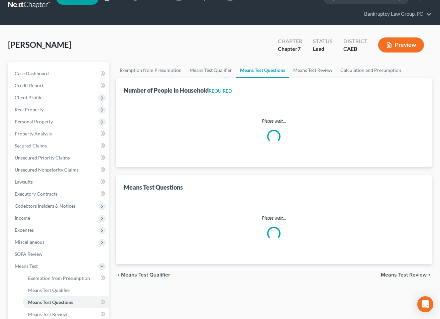
select select "2"
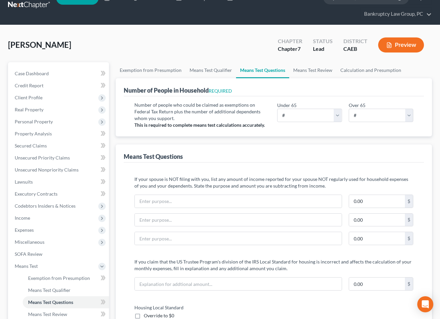
scroll to position [0, 0]
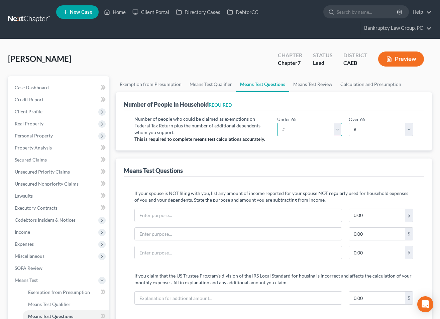
click at [308, 125] on select "# 0 1 2 3 4 5 6 7 8 9 10" at bounding box center [309, 129] width 65 height 13
select select "3"
click at [277, 123] on select "# 0 1 2 3 4 5 6 7 8 9 10" at bounding box center [309, 129] width 65 height 13
click at [32, 163] on link "Secured Claims" at bounding box center [59, 160] width 100 height 12
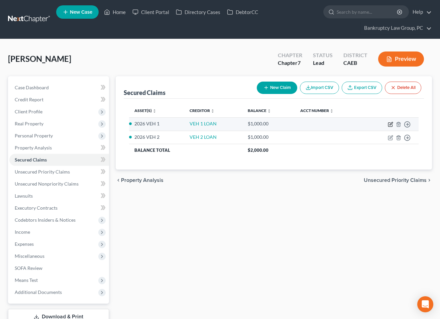
click at [388, 124] on icon "button" at bounding box center [390, 125] width 4 height 4
select select "0"
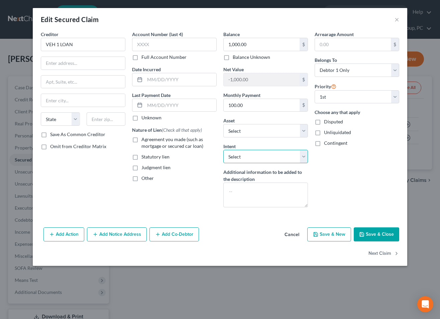
click at [270, 154] on select "Select Surrender Redeem Reaffirm Avoid Other" at bounding box center [265, 156] width 85 height 13
select select "2"
click at [223, 150] on select "Select Surrender Redeem Reaffirm Avoid Other" at bounding box center [265, 156] width 85 height 13
click at [385, 236] on button "Save & Close" at bounding box center [375, 234] width 45 height 14
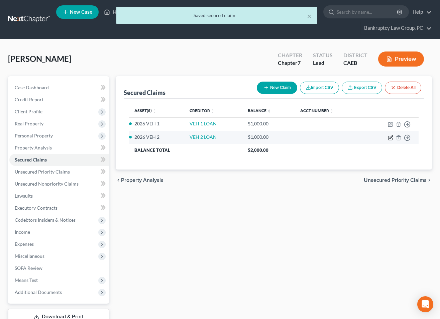
click at [391, 137] on icon "button" at bounding box center [389, 137] width 5 height 5
select select "0"
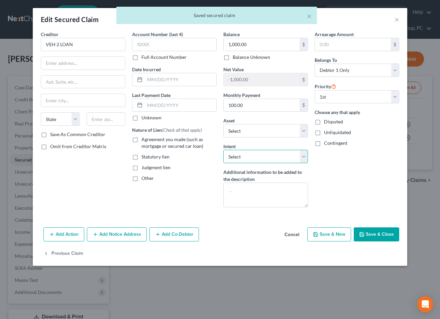
click at [263, 154] on select "Select Surrender Redeem Reaffirm Avoid Other" at bounding box center [265, 156] width 85 height 13
select select "2"
click at [223, 150] on select "Select Surrender Redeem Reaffirm Avoid Other" at bounding box center [265, 156] width 85 height 13
click at [375, 230] on button "Save & Close" at bounding box center [375, 234] width 45 height 14
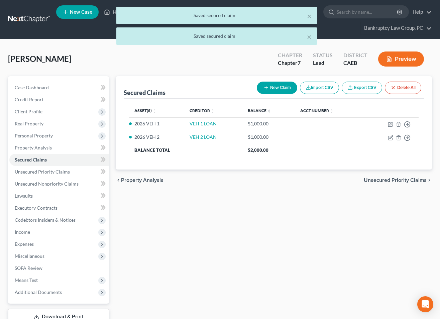
scroll to position [48, 0]
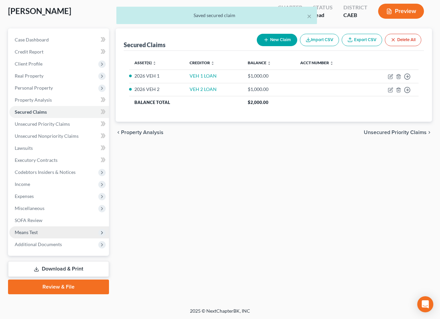
click at [36, 234] on span "Means Test" at bounding box center [26, 232] width 23 height 6
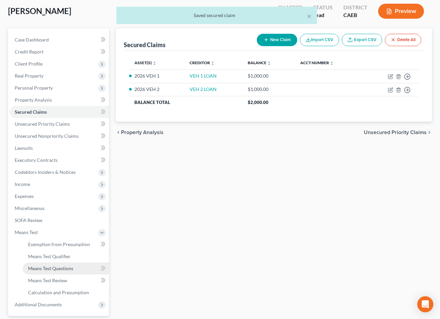
click at [45, 268] on span "Means Test Questions" at bounding box center [50, 268] width 45 height 6
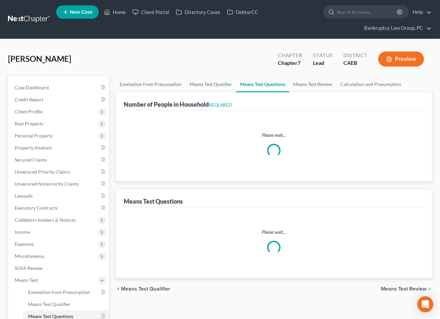
select select "1"
select select "60"
select select "1"
select select "60"
select select "2"
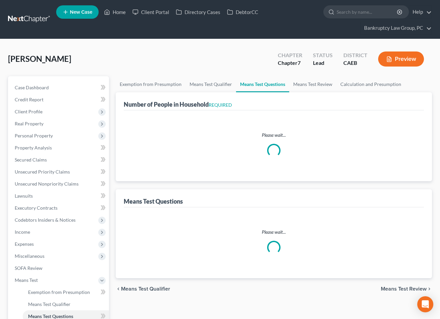
select select "3"
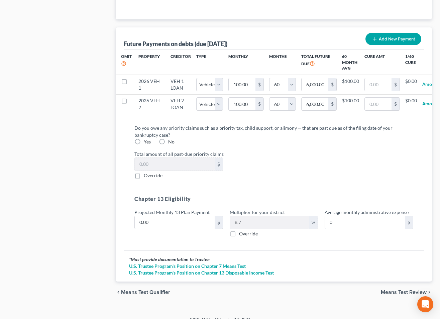
scroll to position [700, 0]
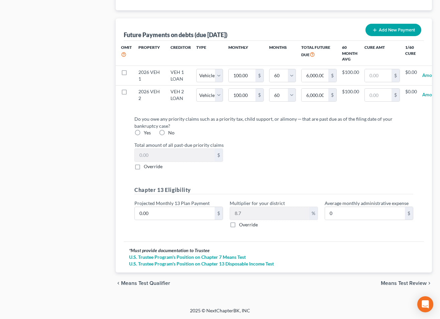
drag, startPoint x: 162, startPoint y: 132, endPoint x: 193, endPoint y: 142, distance: 33.1
click at [168, 132] on label "No" at bounding box center [171, 132] width 6 height 7
click at [171, 132] on input "No" at bounding box center [173, 131] width 4 height 4
radio input "true"
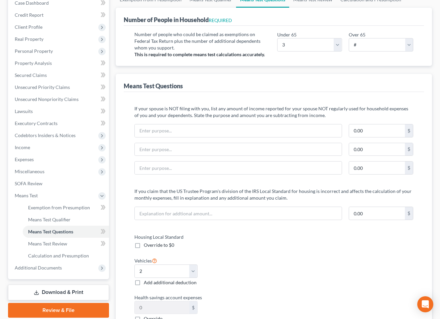
scroll to position [106, 0]
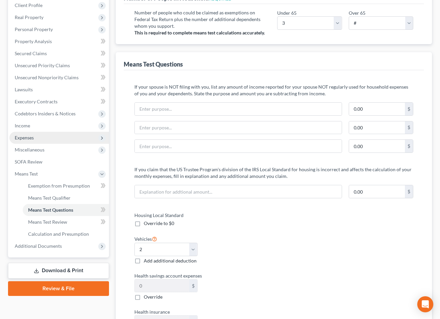
click at [31, 141] on span "Expenses" at bounding box center [59, 138] width 100 height 12
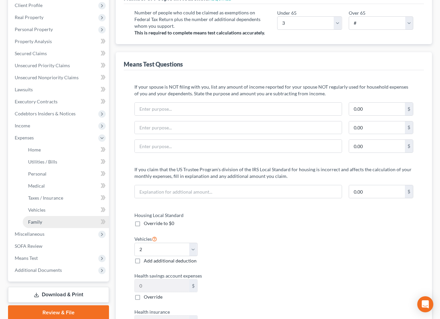
click at [38, 219] on span "Family" at bounding box center [35, 222] width 14 height 6
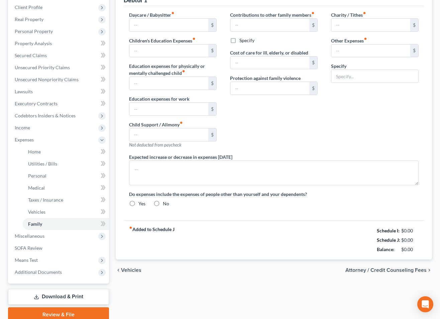
type input "0.00"
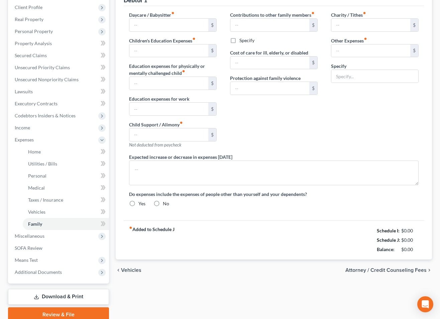
type input "0.00"
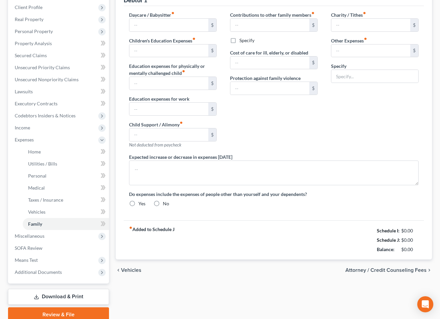
radio input "true"
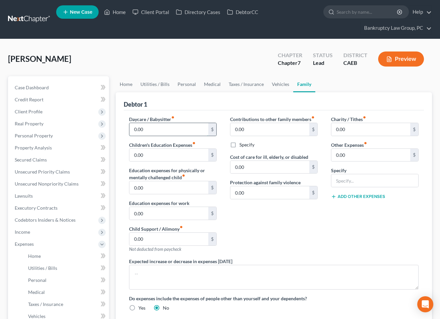
click at [162, 129] on input "0.00" at bounding box center [168, 129] width 79 height 13
type input "1,000"
drag, startPoint x: 172, startPoint y: 241, endPoint x: 430, endPoint y: 234, distance: 258.0
click at [172, 241] on input "0.00" at bounding box center [168, 238] width 79 height 13
type input "250"
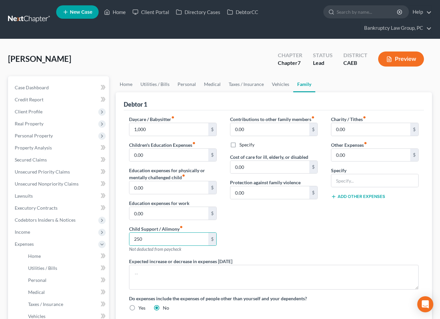
click at [334, 229] on div "Charity / Tithes fiber_manual_record 0.00 $ Other Expenses fiber_manual_record …" at bounding box center [374, 187] width 101 height 142
click at [240, 86] on link "Taxes / Insurance" at bounding box center [245, 84] width 43 height 16
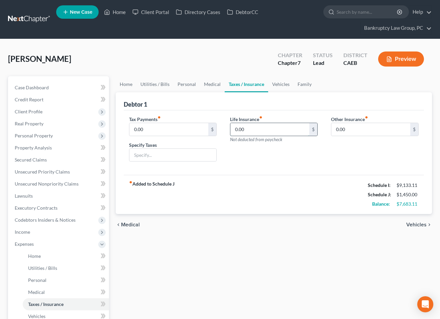
drag, startPoint x: 255, startPoint y: 129, endPoint x: 386, endPoint y: 126, distance: 132.0
click at [255, 129] on input "0.00" at bounding box center [269, 129] width 79 height 13
type input "36.00"
click at [289, 161] on div "Life Insurance fiber_manual_record 36.00 $ Not deducted from paycheck" at bounding box center [273, 141] width 101 height 51
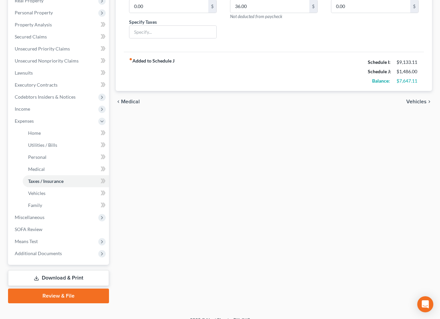
scroll to position [126, 0]
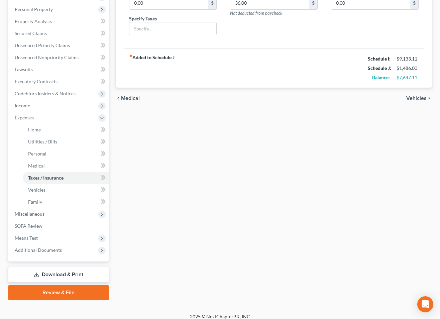
click at [177, 215] on div "Home Utilities / Bills Personal Medical Taxes / Insurance Vehicles Family Debto…" at bounding box center [273, 125] width 323 height 350
click at [39, 241] on span "Means Test" at bounding box center [59, 238] width 100 height 12
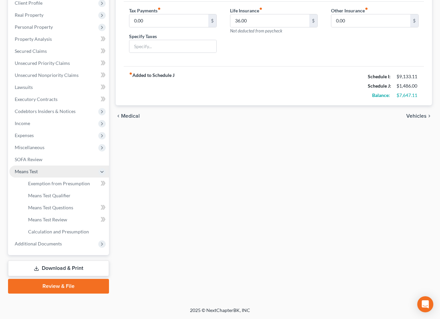
scroll to position [108, 0]
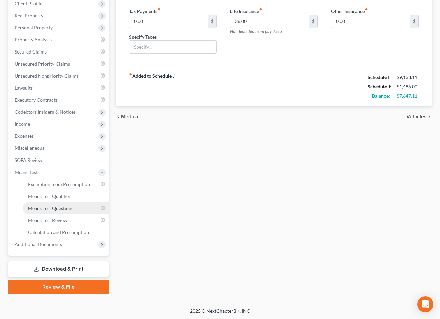
click at [54, 207] on span "Means Test Questions" at bounding box center [50, 208] width 45 height 6
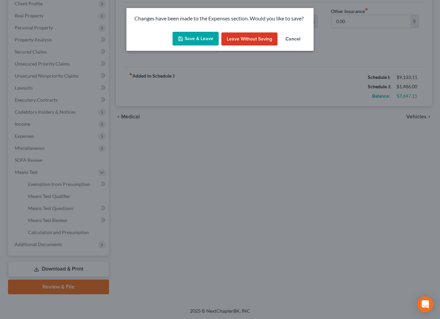
click at [185, 40] on button "Save & Leave" at bounding box center [195, 39] width 46 height 14
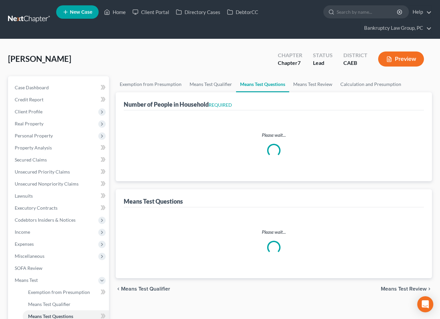
select select "1"
select select "60"
select select "1"
select select "60"
select select "2"
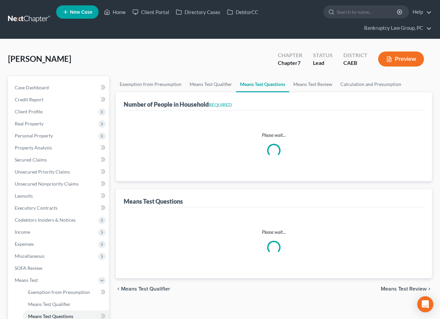
select select "3"
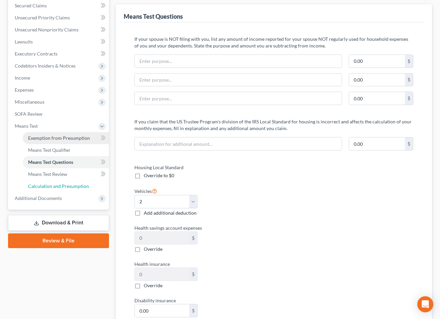
click at [64, 186] on span "Calculation and Presumption" at bounding box center [58, 186] width 61 height 6
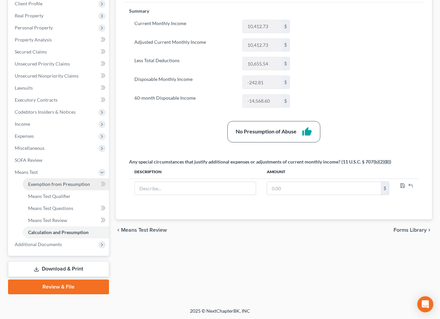
scroll to position [108, 0]
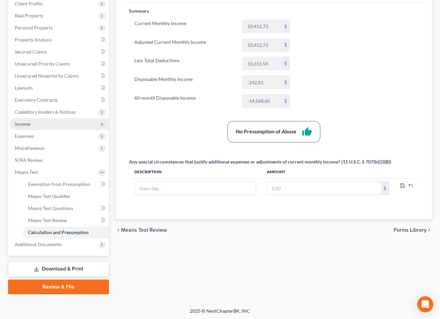
click at [25, 124] on span "Income" at bounding box center [22, 124] width 15 height 6
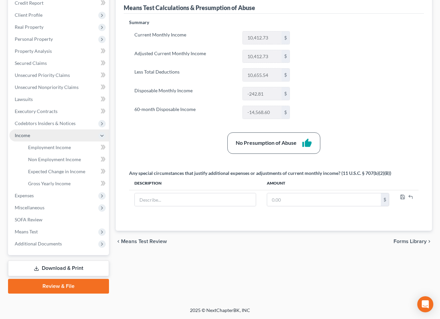
scroll to position [96, 0]
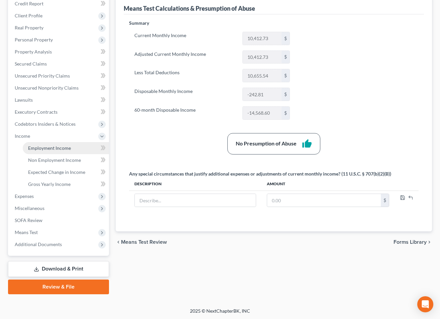
drag, startPoint x: 46, startPoint y: 145, endPoint x: 61, endPoint y: 151, distance: 16.5
click at [59, 148] on span "Employment Income" at bounding box center [49, 148] width 43 height 6
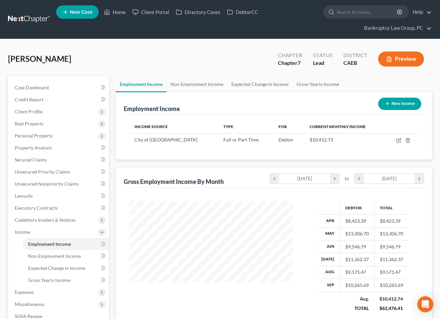
scroll to position [120, 176]
click at [405, 102] on button "New Income" at bounding box center [399, 104] width 43 height 12
select select "0"
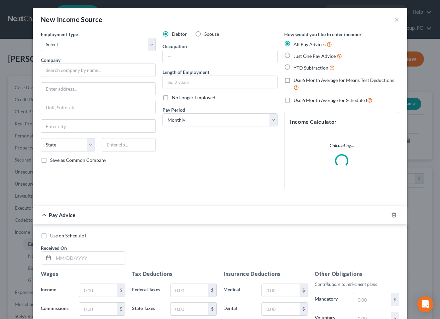
drag, startPoint x: 198, startPoint y: 35, endPoint x: 162, endPoint y: 41, distance: 37.0
click at [204, 35] on label "Spouse" at bounding box center [211, 34] width 15 height 7
click at [207, 35] on input "Spouse" at bounding box center [209, 33] width 4 height 4
radio input "true"
click at [132, 45] on select "Select Full or [DEMOGRAPHIC_DATA] Employment Self Employment" at bounding box center [98, 44] width 115 height 13
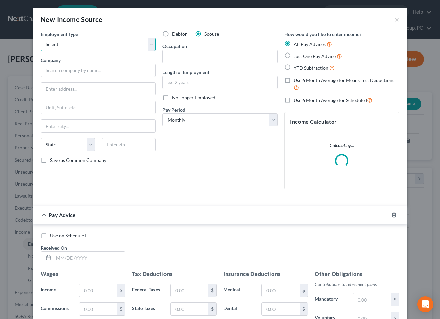
select select "0"
click at [41, 38] on select "Select Full or [DEMOGRAPHIC_DATA] Employment Self Employment" at bounding box center [98, 44] width 115 height 13
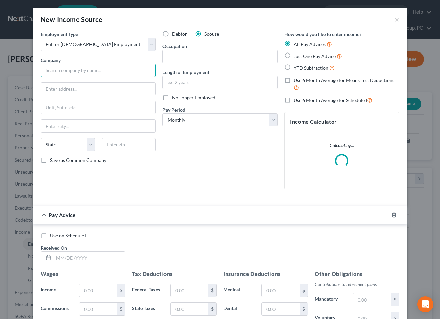
click at [117, 73] on input "text" at bounding box center [98, 69] width 115 height 13
drag, startPoint x: 238, startPoint y: 192, endPoint x: 185, endPoint y: 137, distance: 76.1
click at [238, 192] on div "Debtor Spouse Occupation Length of Employment No Longer Employed Pay Period * S…" at bounding box center [220, 113] width 122 height 164
click at [172, 97] on label "No Longer Employed" at bounding box center [193, 97] width 43 height 7
click at [174, 97] on input "No Longer Employed" at bounding box center [176, 96] width 4 height 4
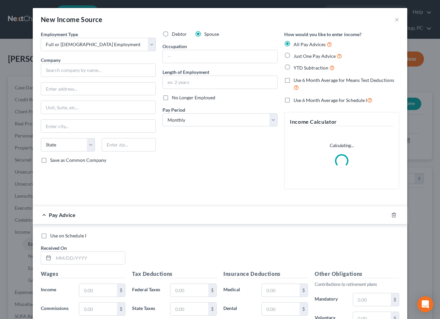
checkbox input "true"
click at [128, 72] on input "text" at bounding box center [98, 69] width 115 height 13
type input "Spouse"
drag, startPoint x: 120, startPoint y: 262, endPoint x: 137, endPoint y: 248, distance: 21.4
click at [120, 261] on input "text" at bounding box center [88, 258] width 71 height 13
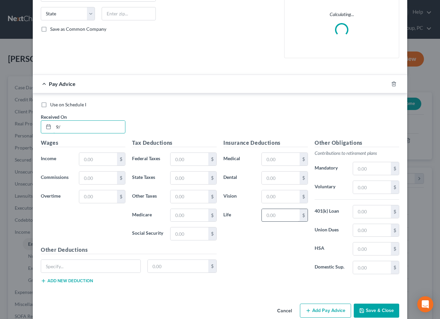
scroll to position [133, 0]
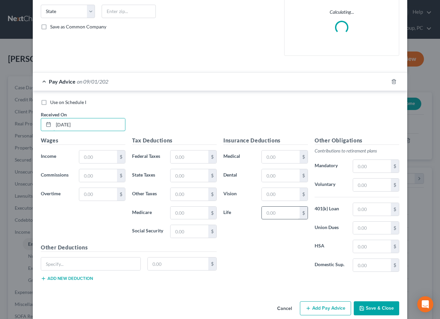
type input "[DATE]"
type input "5,099.70"
click at [374, 308] on button "Save & Close" at bounding box center [375, 308] width 45 height 14
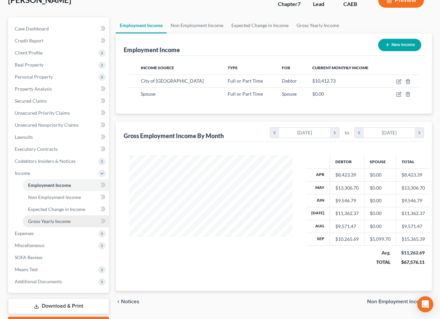
scroll to position [64, 0]
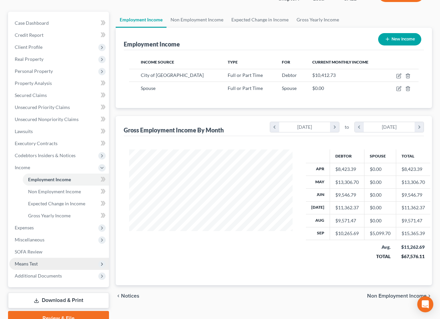
click at [39, 264] on span "Means Test" at bounding box center [59, 264] width 100 height 12
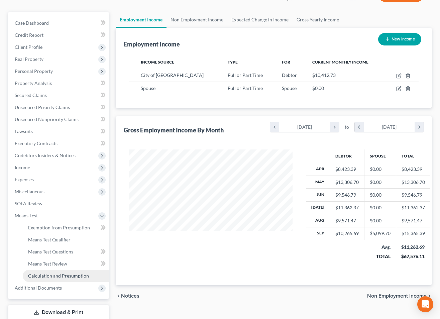
click at [42, 276] on span "Calculation and Presumption" at bounding box center [58, 276] width 61 height 6
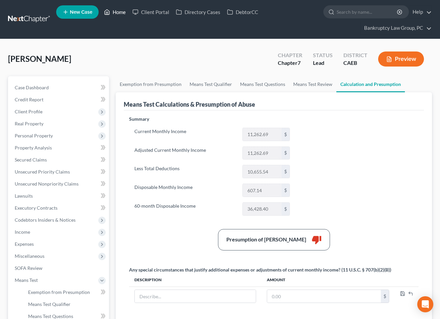
click at [119, 13] on link "Home" at bounding box center [115, 12] width 28 height 12
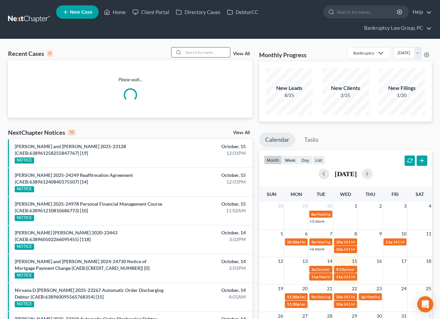
click at [219, 54] on input "search" at bounding box center [206, 52] width 47 height 10
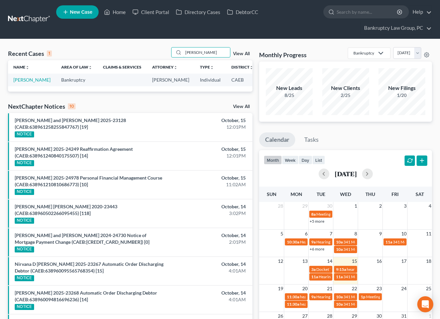
type input "[PERSON_NAME]"
click at [16, 83] on td "[PERSON_NAME]" at bounding box center [32, 79] width 48 height 12
click at [17, 81] on link "[PERSON_NAME]" at bounding box center [31, 80] width 37 height 6
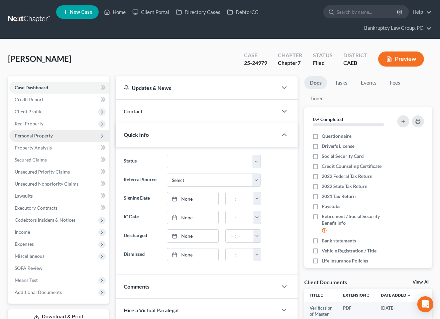
click at [32, 139] on span "Personal Property" at bounding box center [59, 136] width 100 height 12
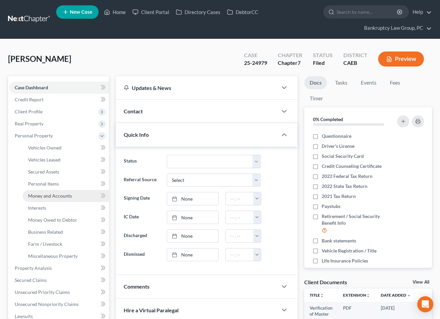
click at [49, 192] on link "Money and Accounts" at bounding box center [66, 196] width 86 height 12
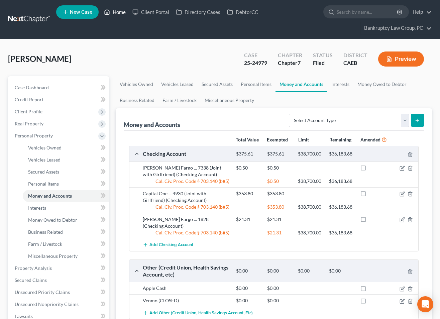
click at [119, 14] on link "Home" at bounding box center [115, 12] width 28 height 12
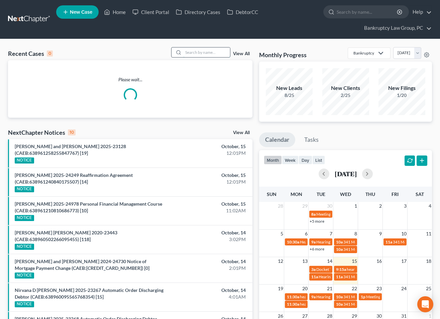
click at [215, 49] on input "search" at bounding box center [206, 52] width 47 height 10
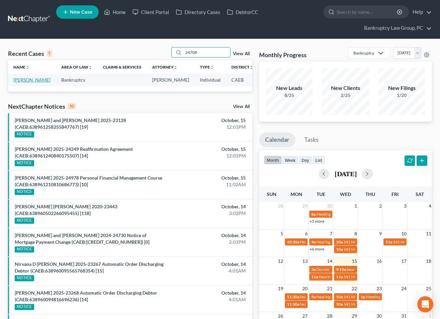
type input "24708"
click at [21, 83] on link "[PERSON_NAME]" at bounding box center [31, 80] width 37 height 6
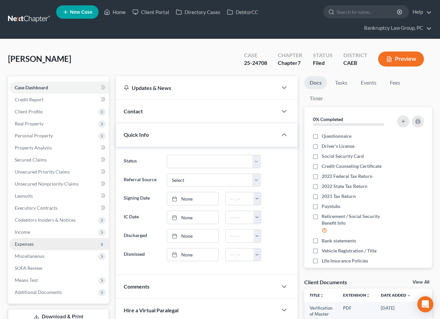
click at [29, 246] on span "Expenses" at bounding box center [24, 244] width 19 height 6
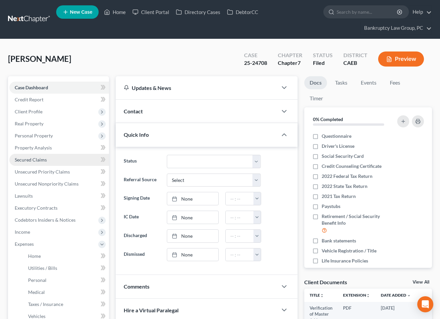
click at [33, 157] on span "Secured Claims" at bounding box center [31, 160] width 32 height 6
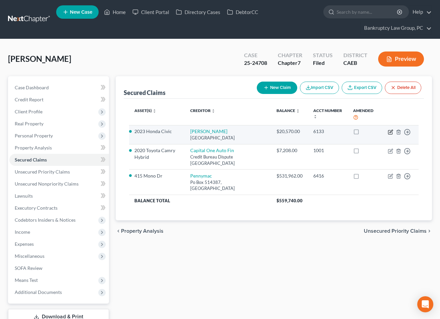
click at [391, 130] on icon "button" at bounding box center [389, 131] width 5 height 5
select select "45"
select select "4"
select select "0"
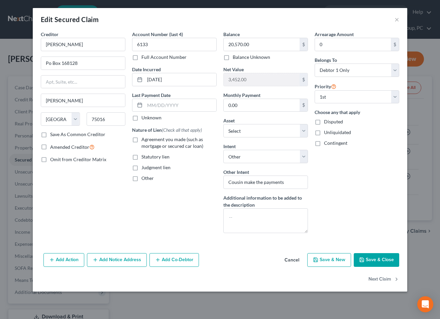
click at [292, 260] on button "Cancel" at bounding box center [291, 260] width 25 height 13
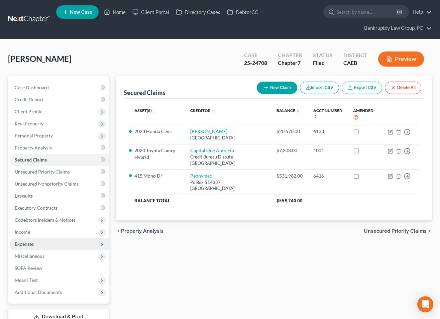
click at [33, 247] on span "Expenses" at bounding box center [59, 244] width 100 height 12
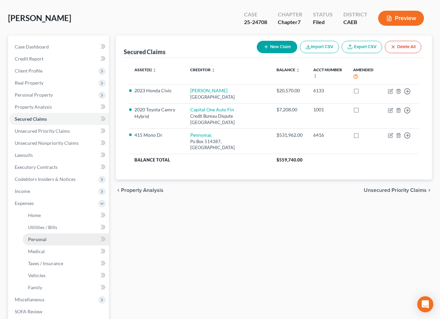
scroll to position [57, 0]
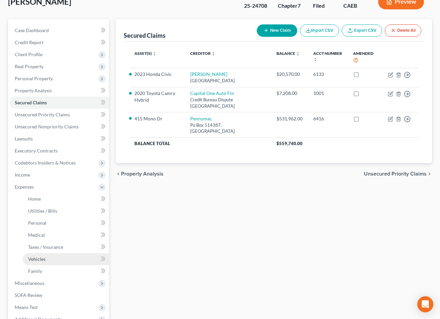
click at [45, 259] on link "Vehicles" at bounding box center [66, 259] width 86 height 12
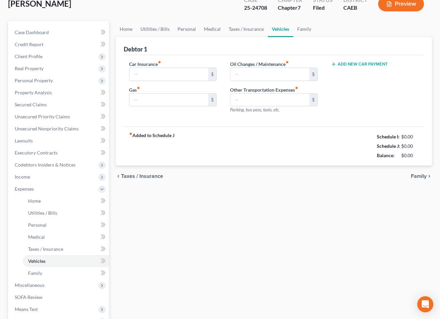
scroll to position [15, 0]
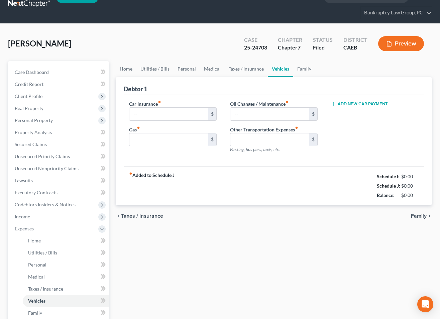
type input "308.00"
type input "185.00"
type input "120.00"
type input "300.00"
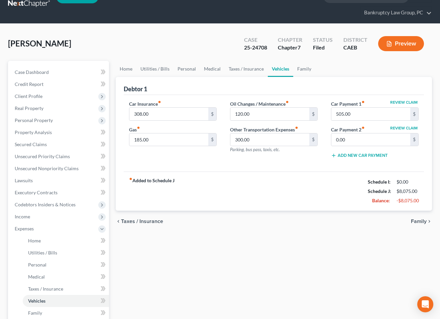
scroll to position [0, 0]
